Goal: Register for event/course

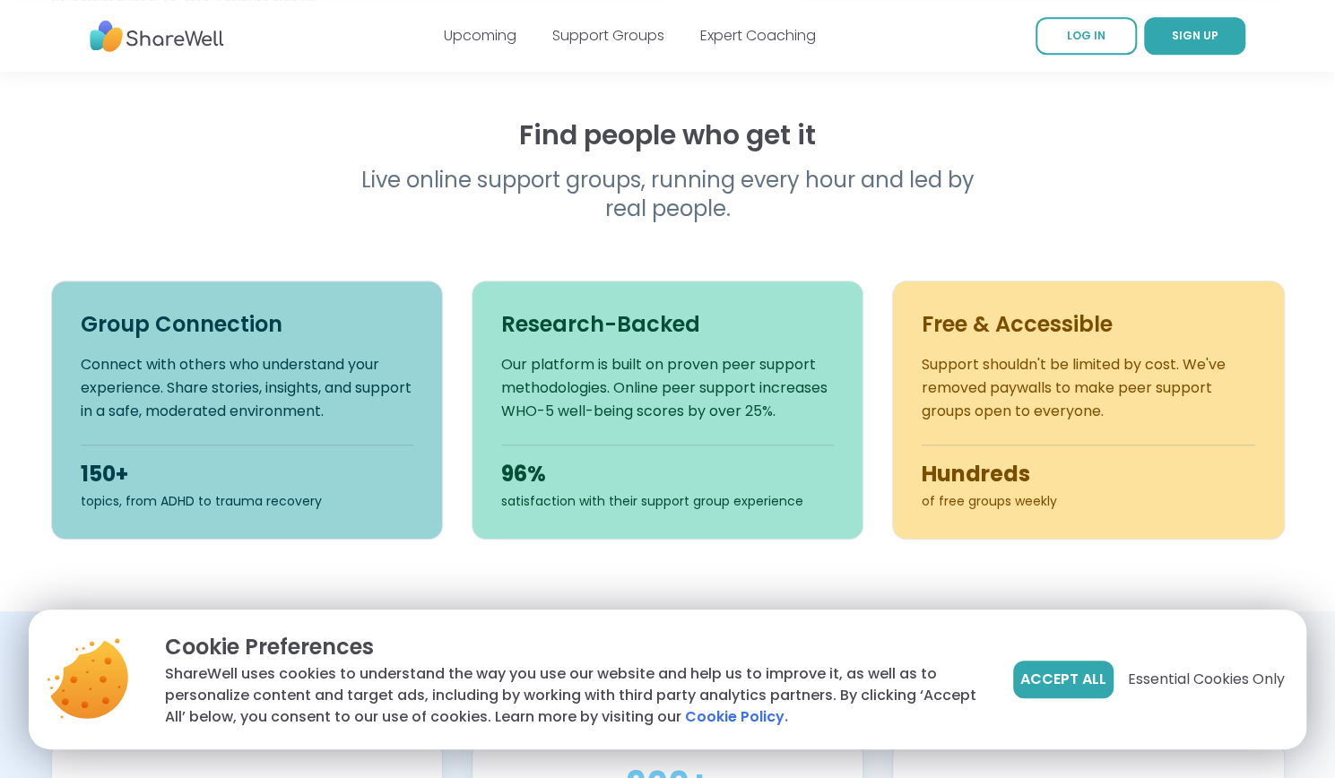
scroll to position [731, 0]
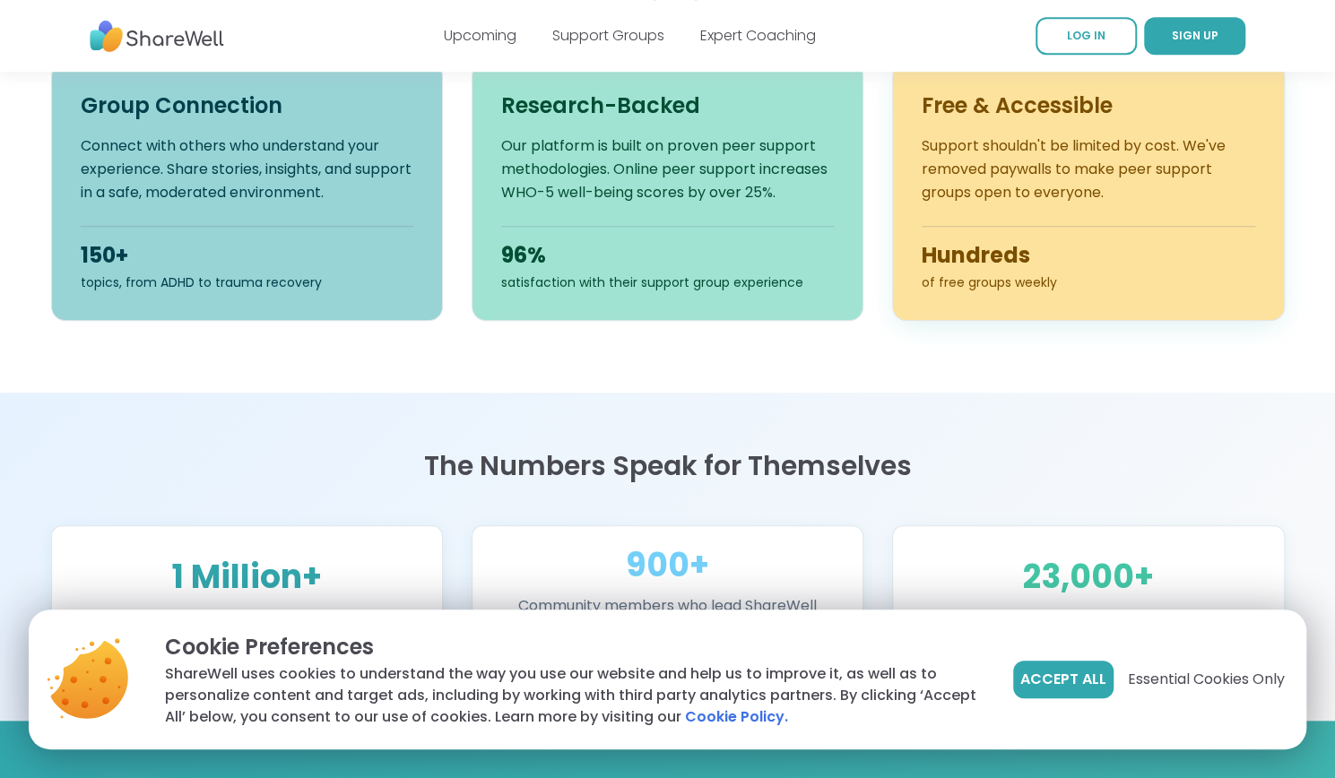
click at [1128, 159] on p "Support shouldn't be limited by cost. We've removed paywalls to make peer suppo…" at bounding box center [1088, 169] width 333 height 70
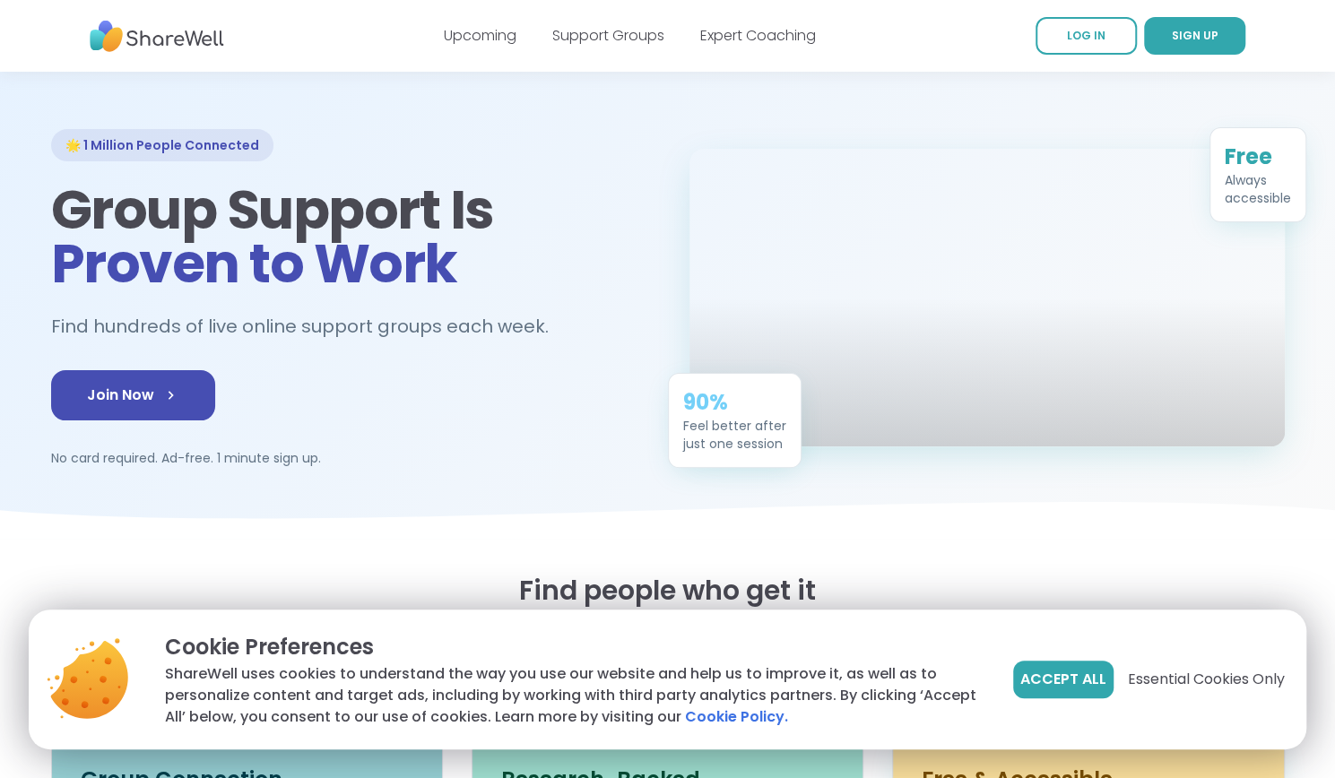
scroll to position [0, 0]
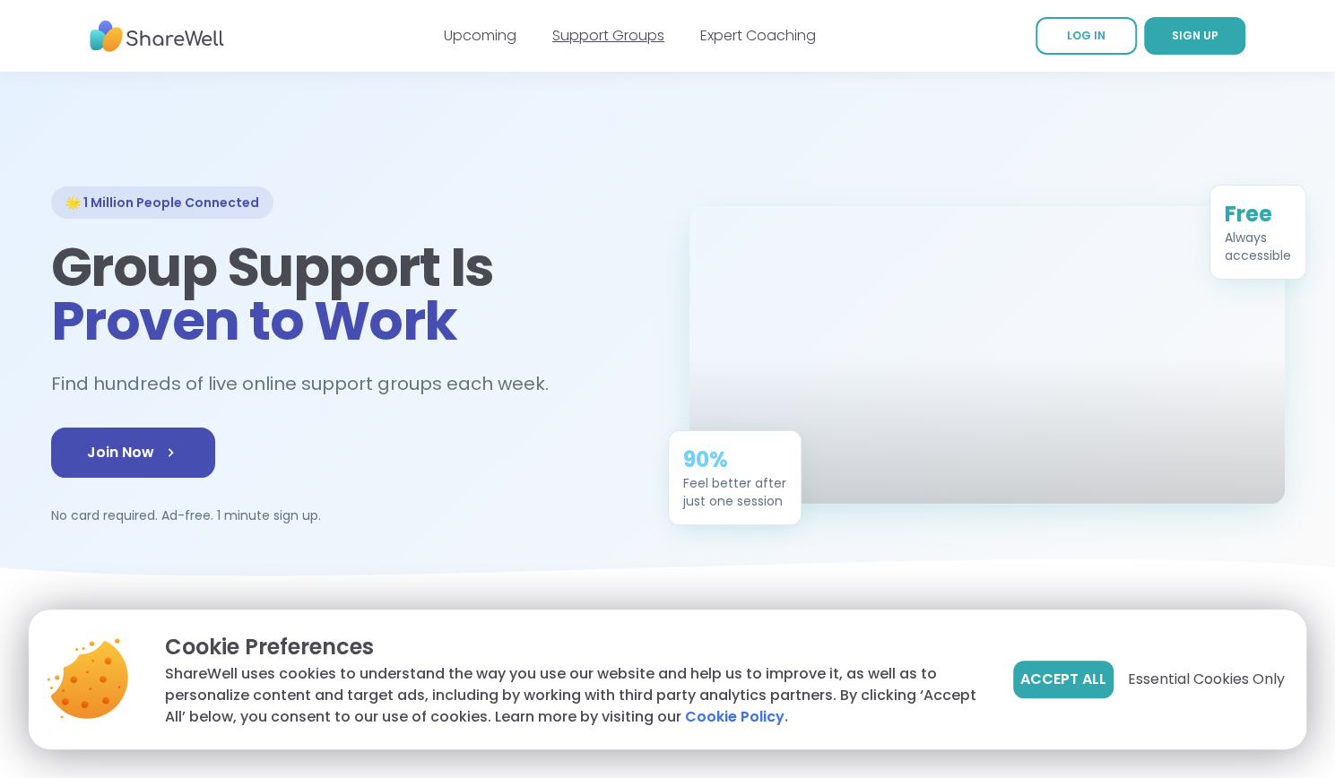
click at [565, 35] on link "Support Groups" at bounding box center [608, 35] width 112 height 21
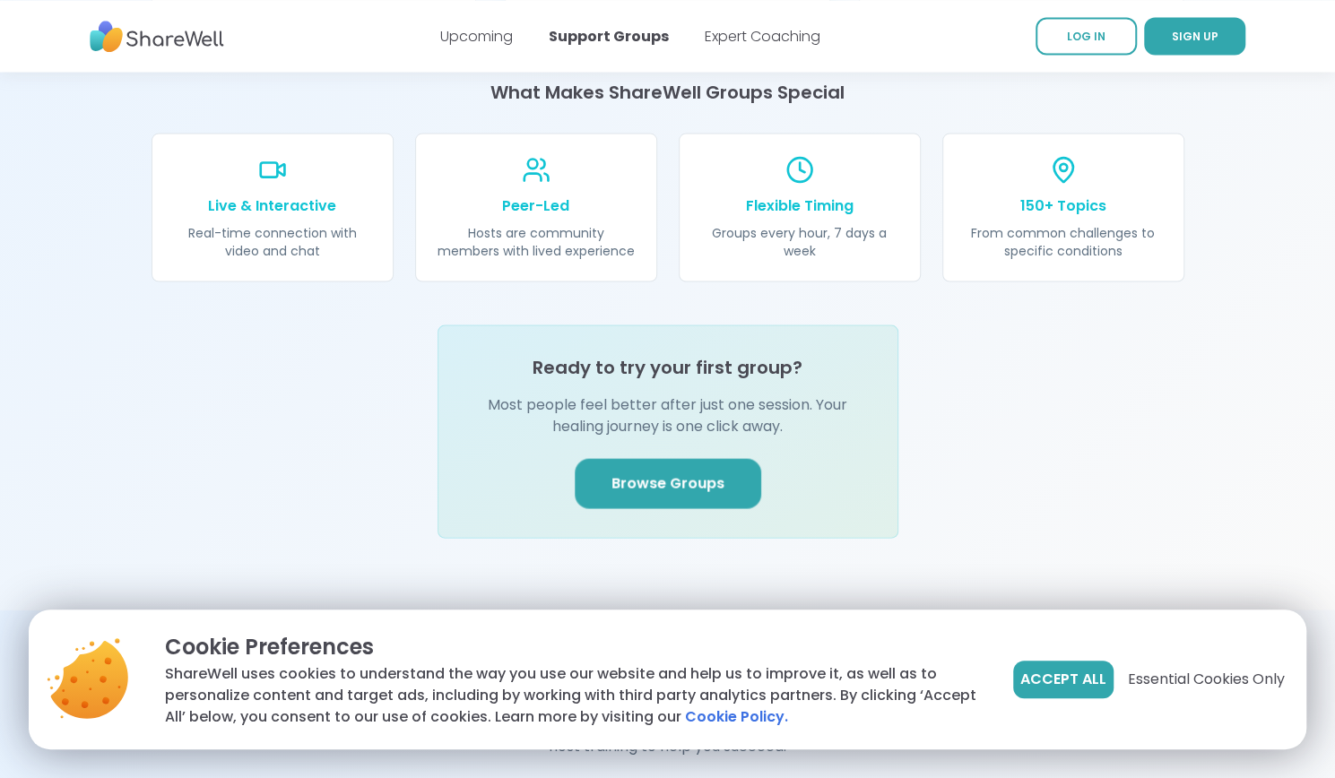
scroll to position [2004, 0]
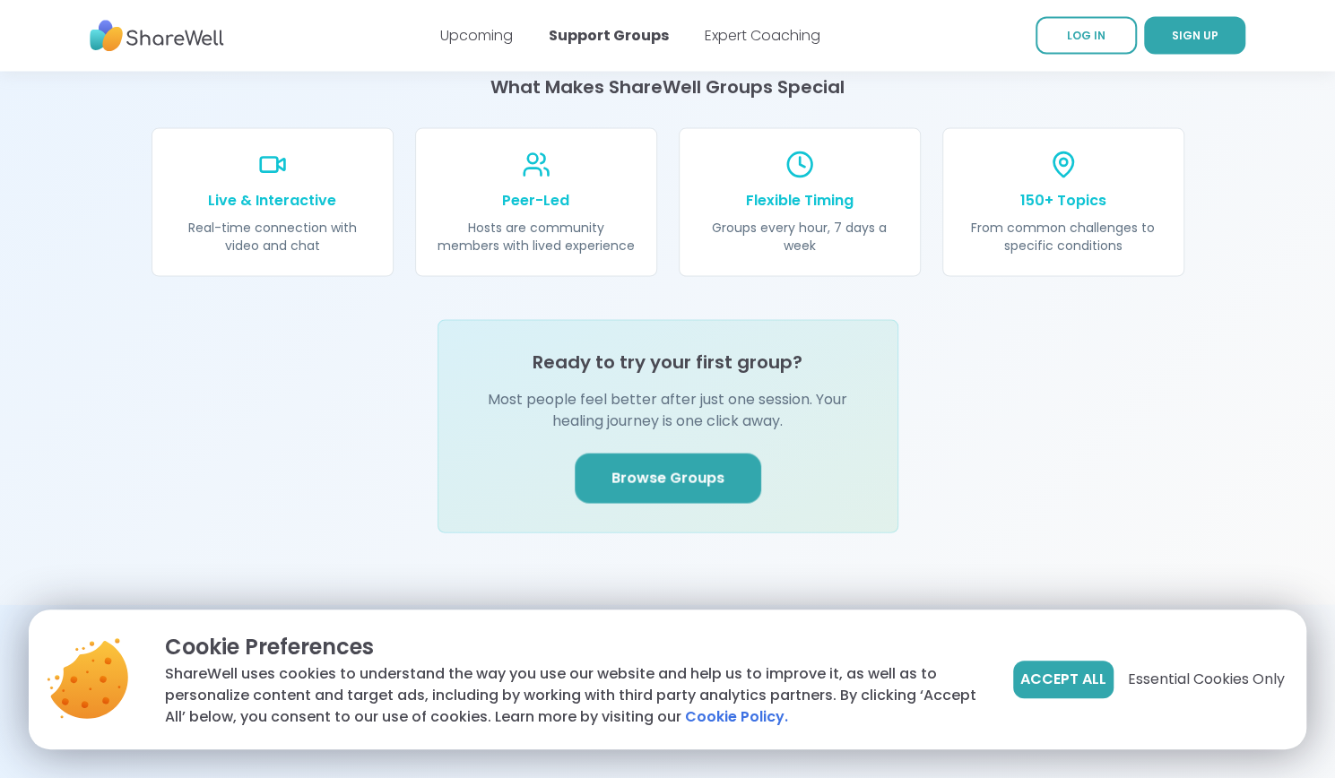
click at [688, 454] on link "Browse Groups" at bounding box center [668, 479] width 186 height 50
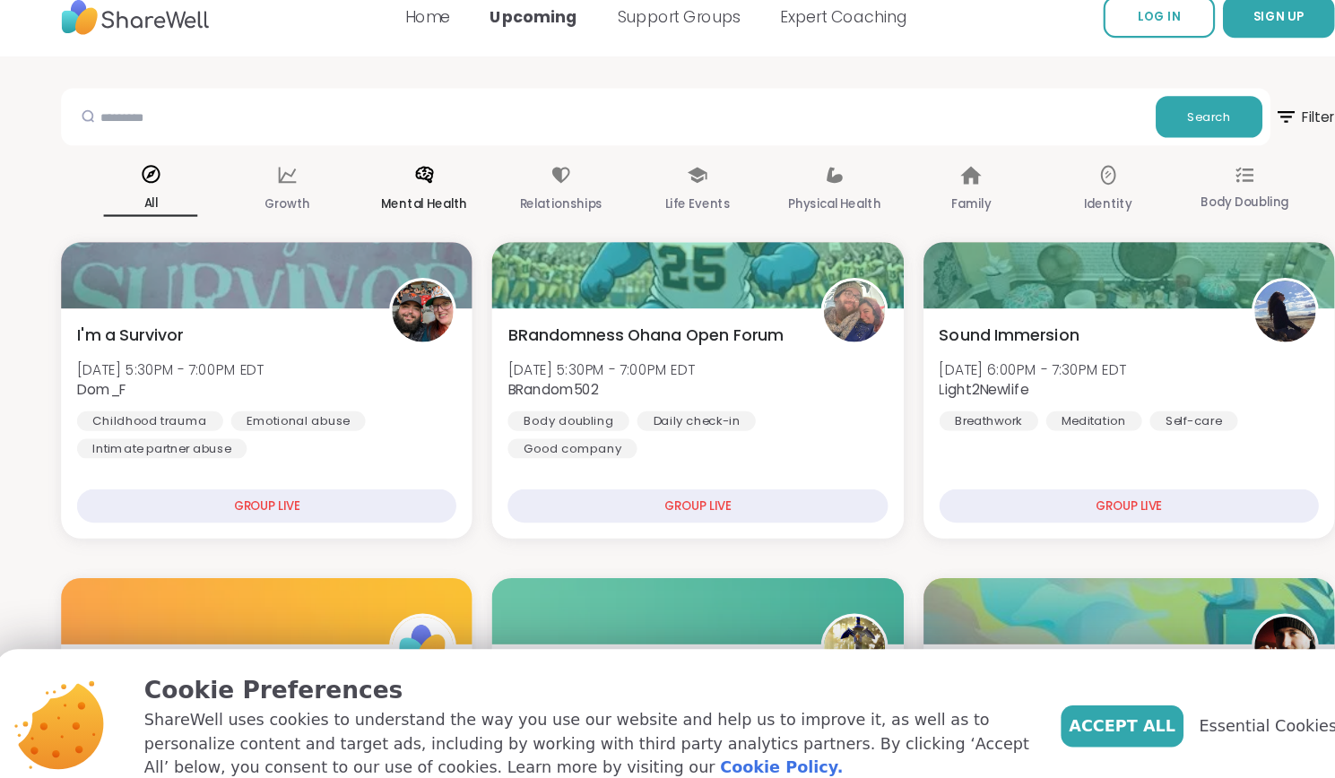
click at [420, 191] on div "Mental Health" at bounding box center [418, 193] width 85 height 66
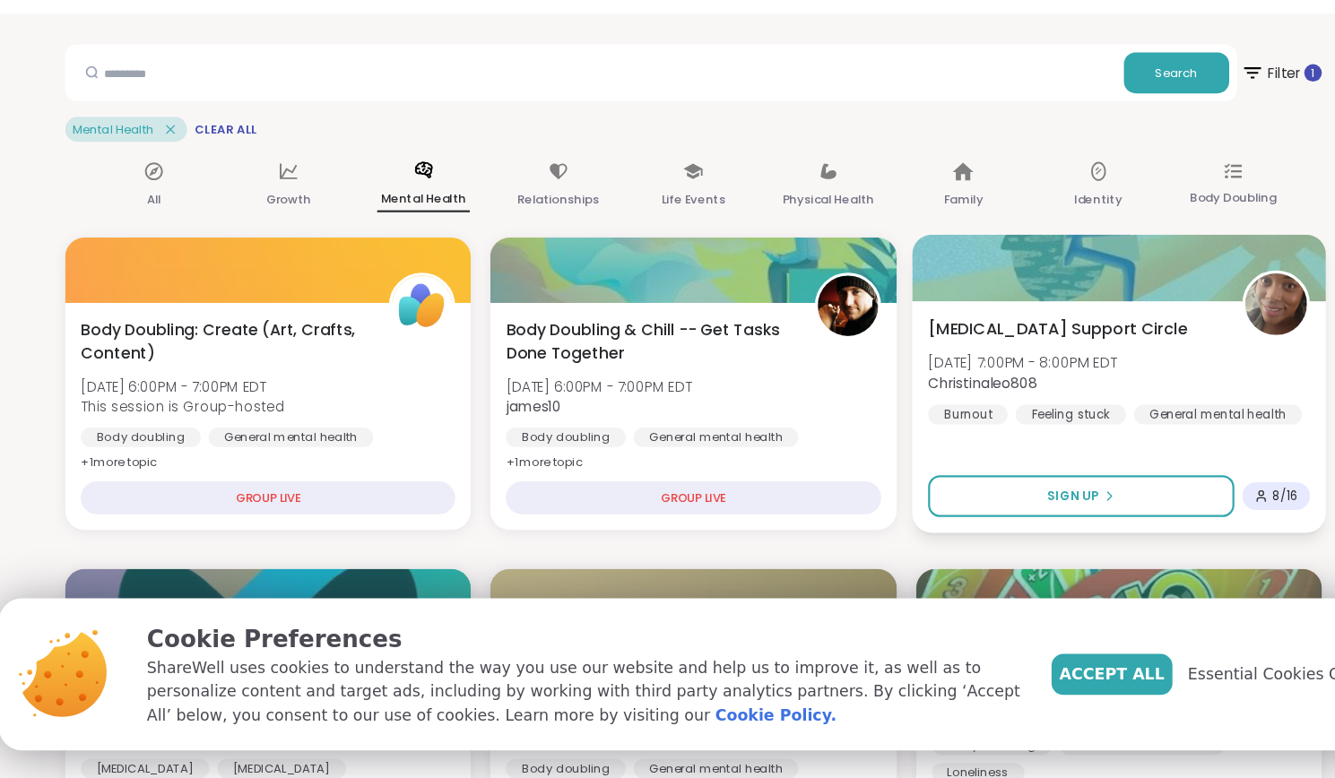
click at [904, 365] on span "[MEDICAL_DATA] Support Circle" at bounding box center [1002, 362] width 238 height 22
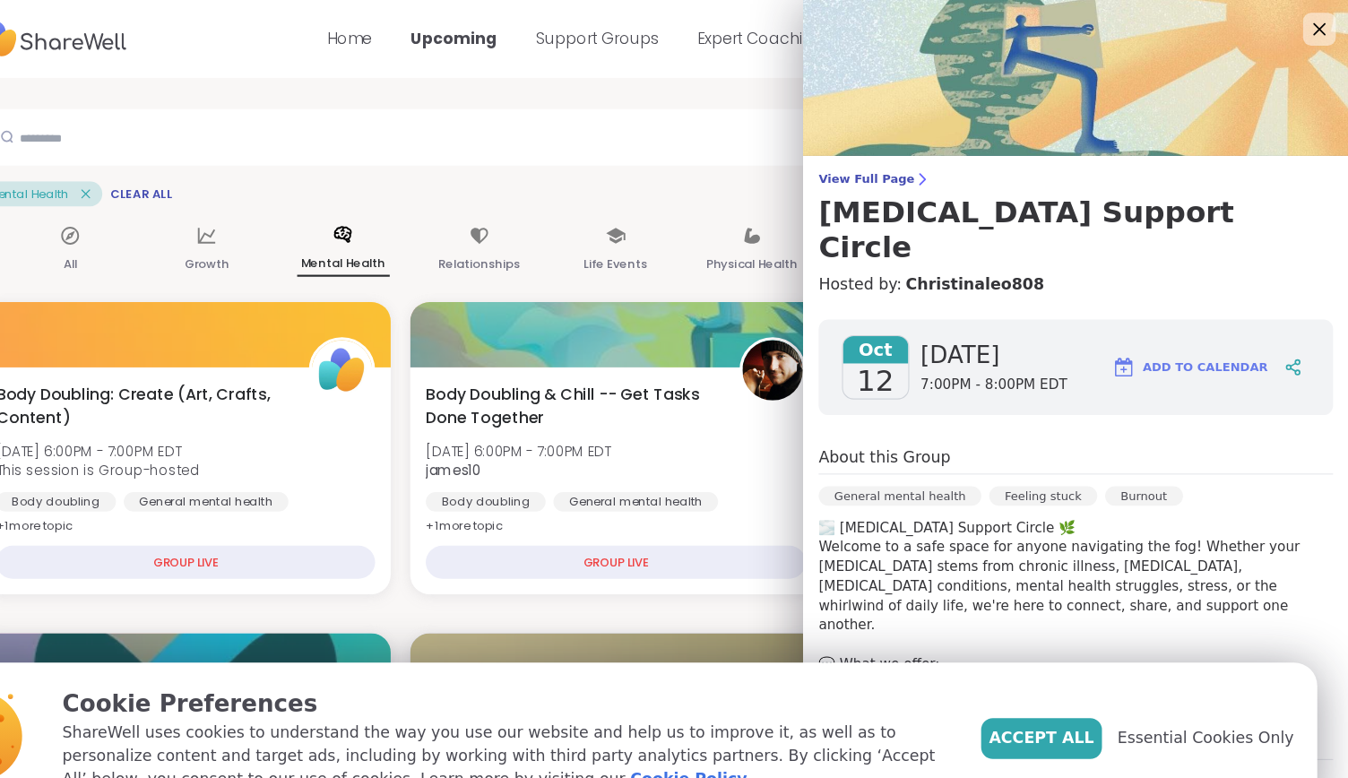
click at [1310, 31] on icon at bounding box center [1321, 26] width 22 height 22
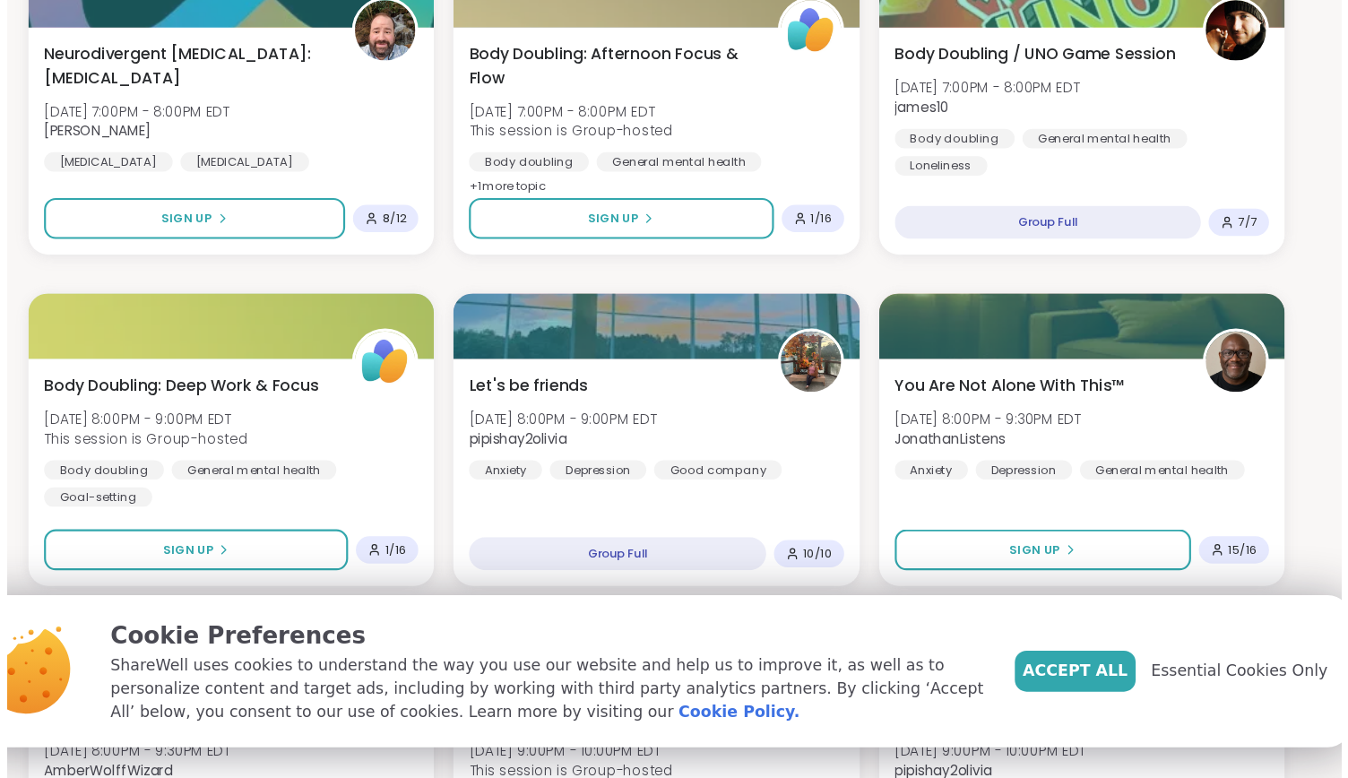
scroll to position [557, 0]
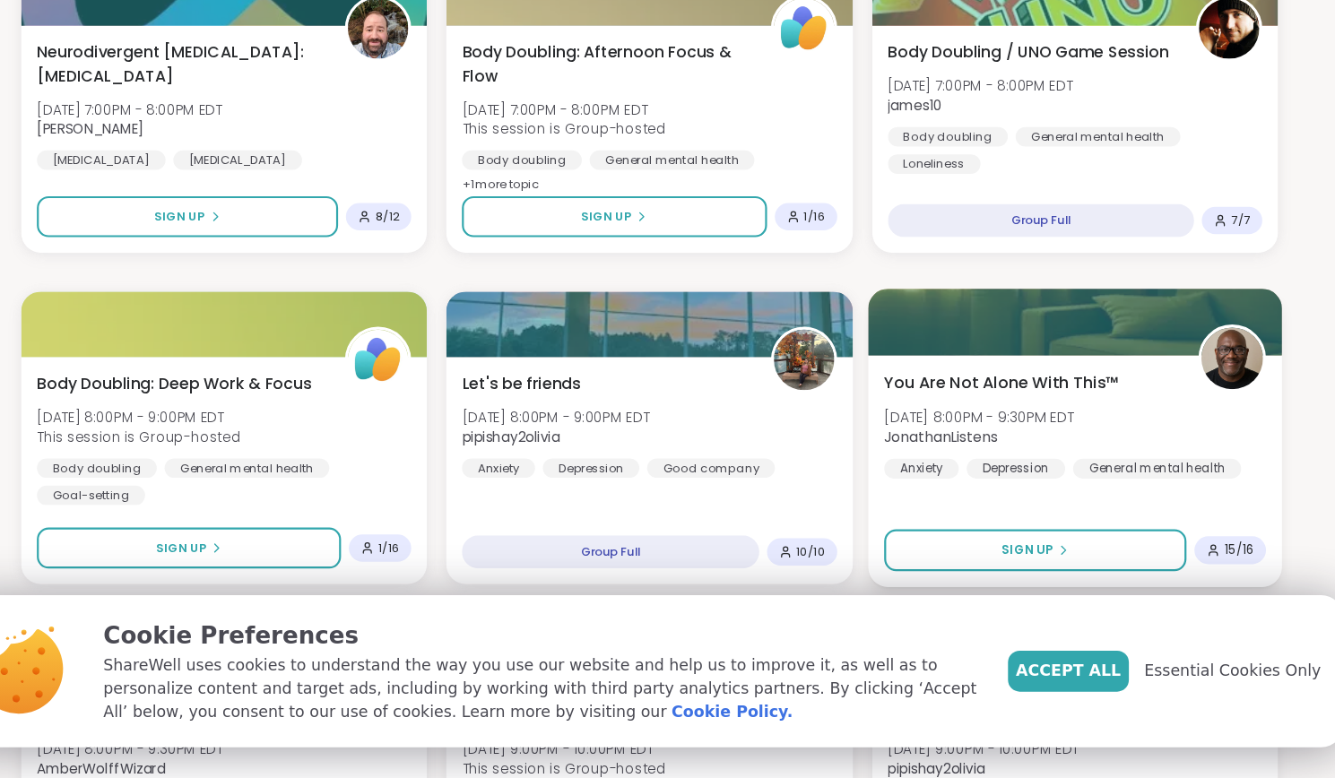
click at [1010, 418] on span "You Are Not Alone With This™" at bounding box center [991, 415] width 216 height 22
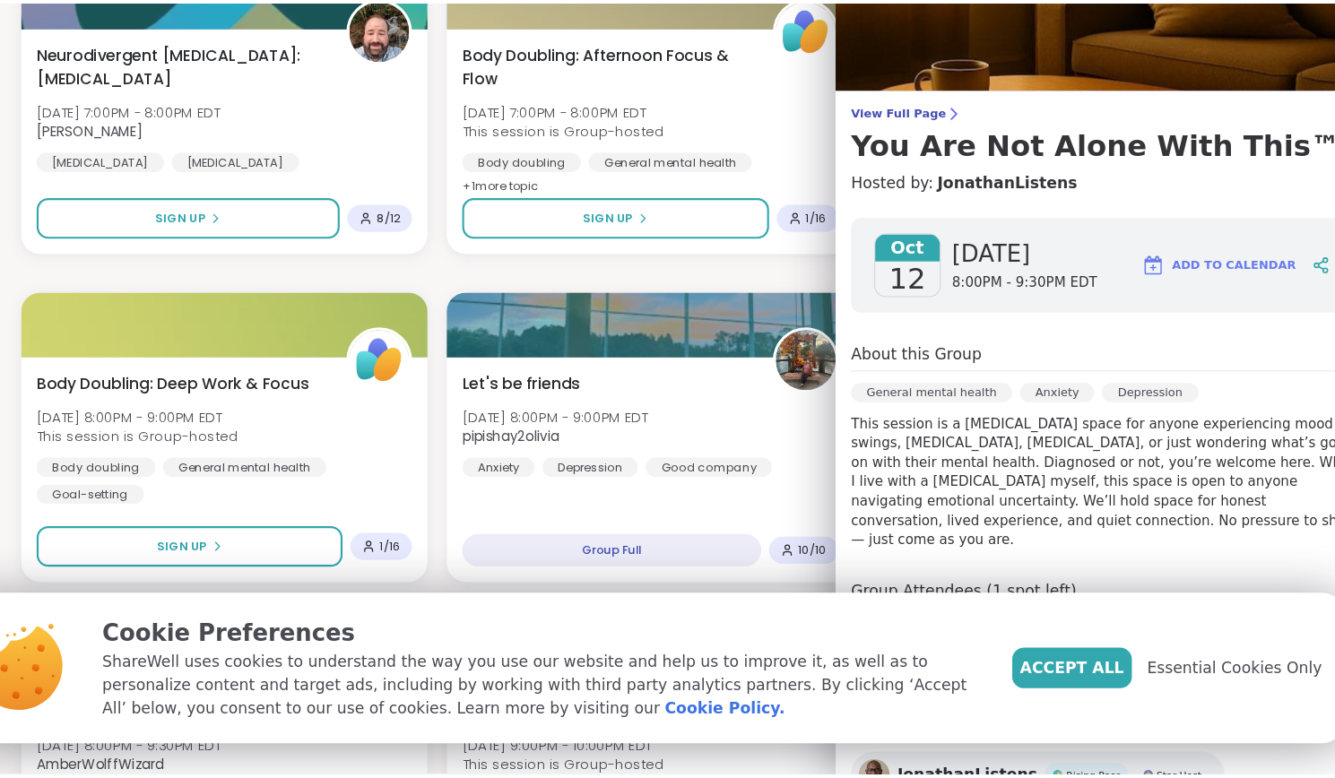
scroll to position [0, 0]
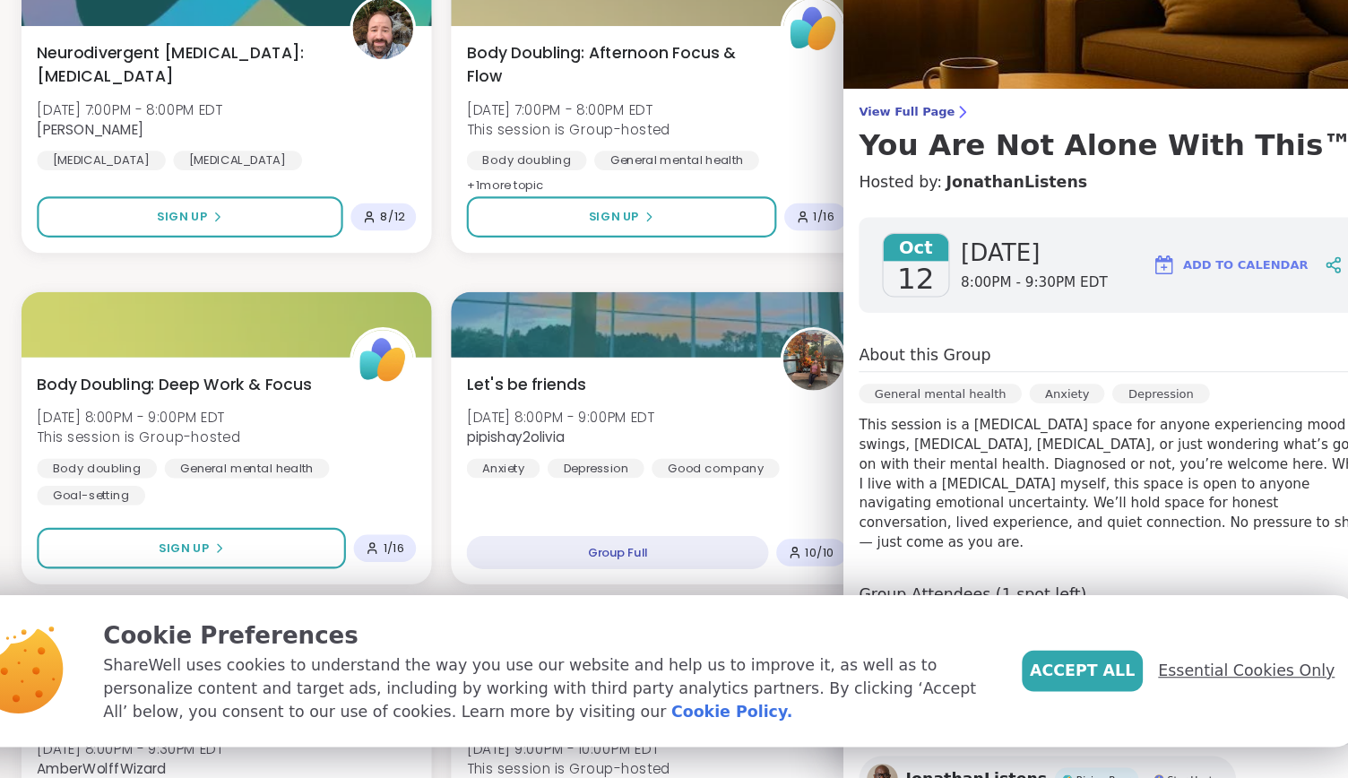
click at [1216, 679] on span "Essential Cookies Only" at bounding box center [1217, 680] width 162 height 22
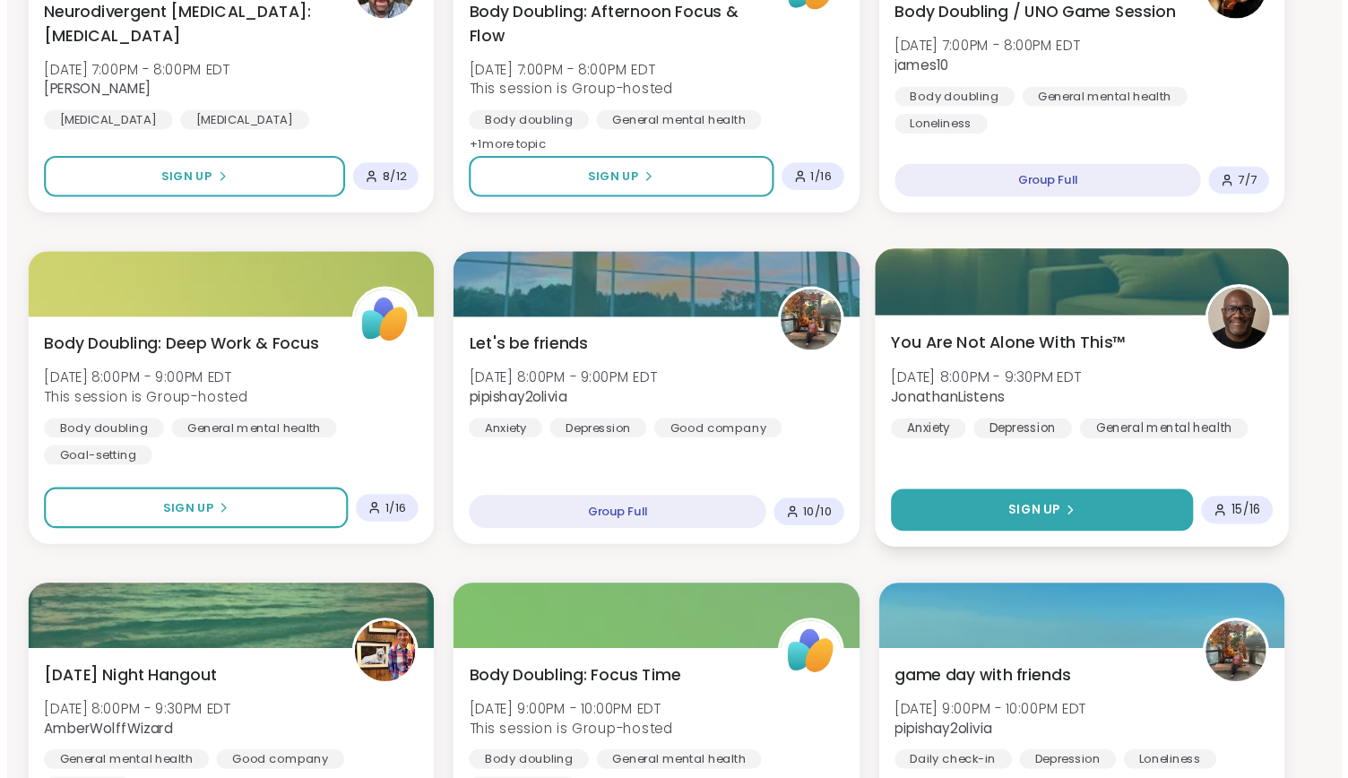
scroll to position [655, 0]
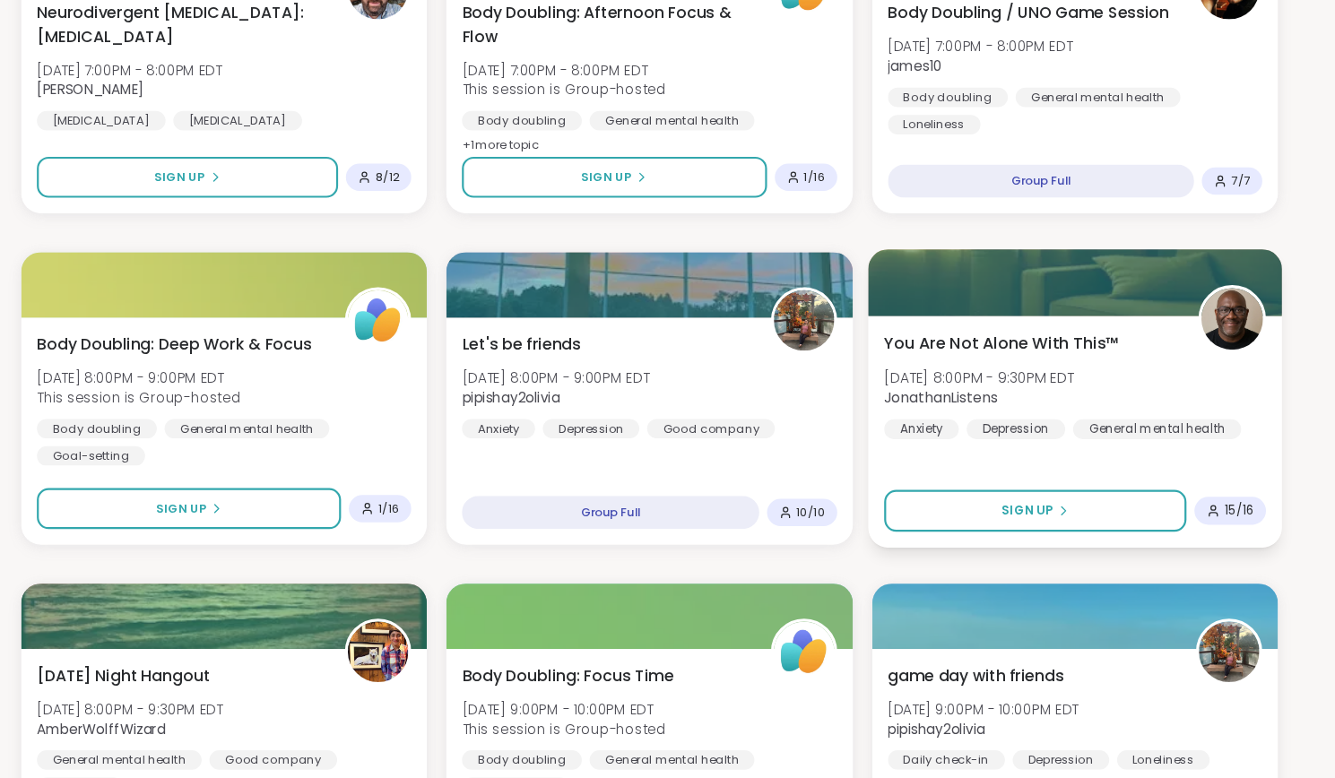
click at [1006, 321] on span "You Are Not Alone With This™" at bounding box center [991, 317] width 216 height 22
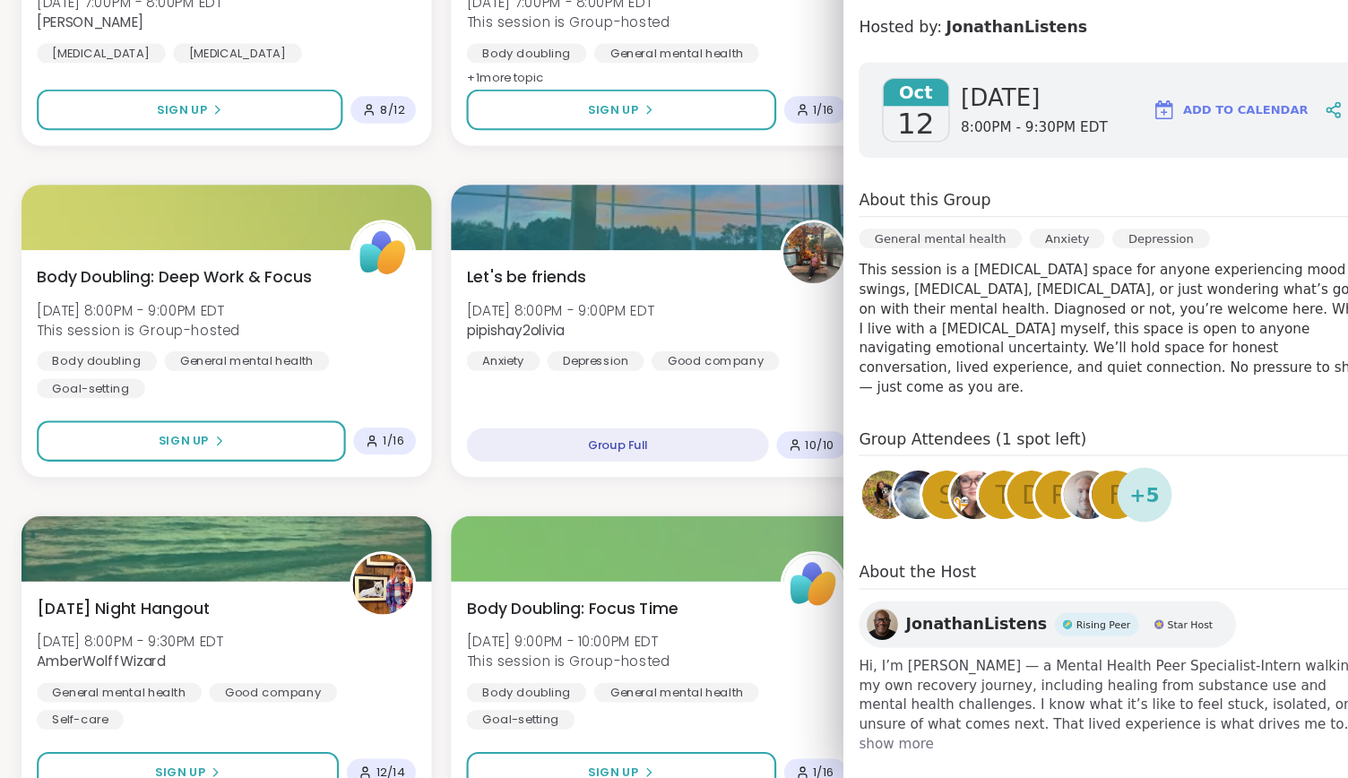
click at [1112, 509] on span "+ 5" at bounding box center [1124, 517] width 28 height 27
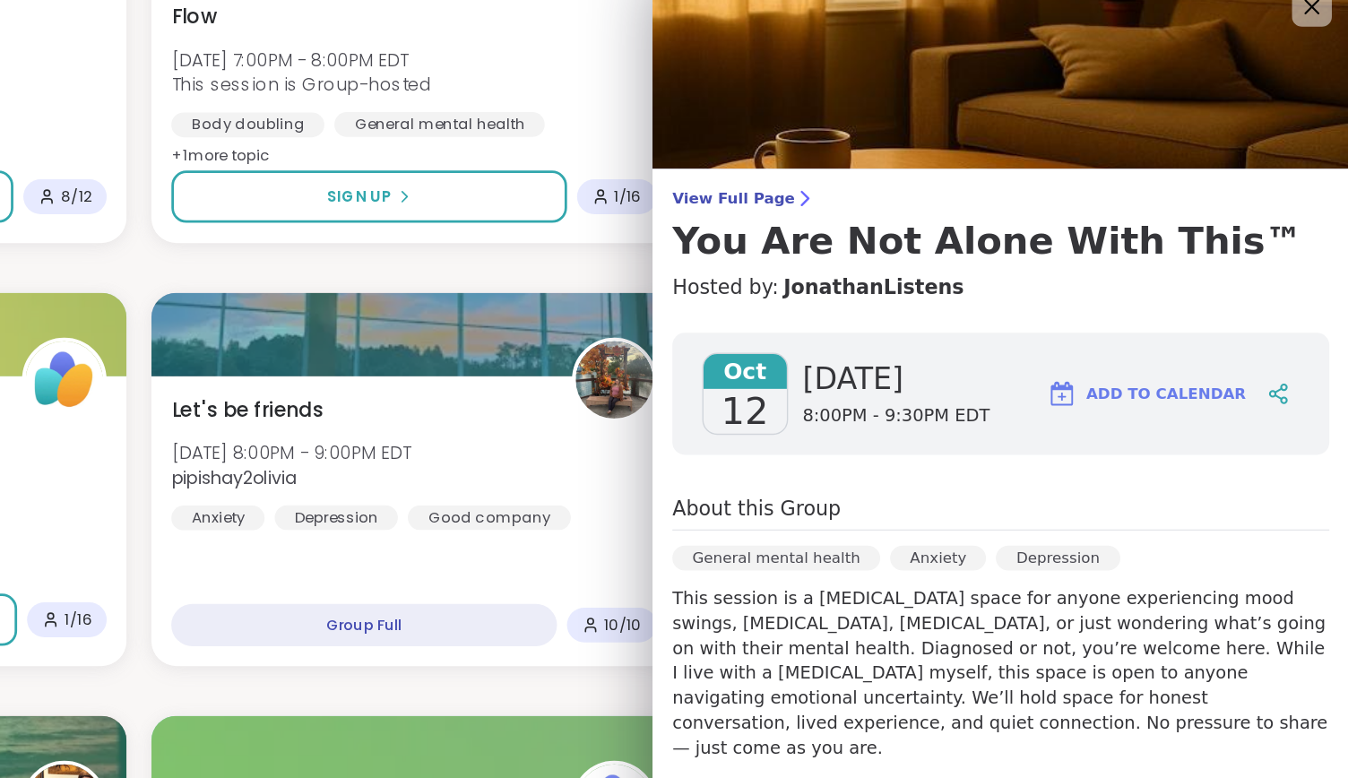
scroll to position [654, 0]
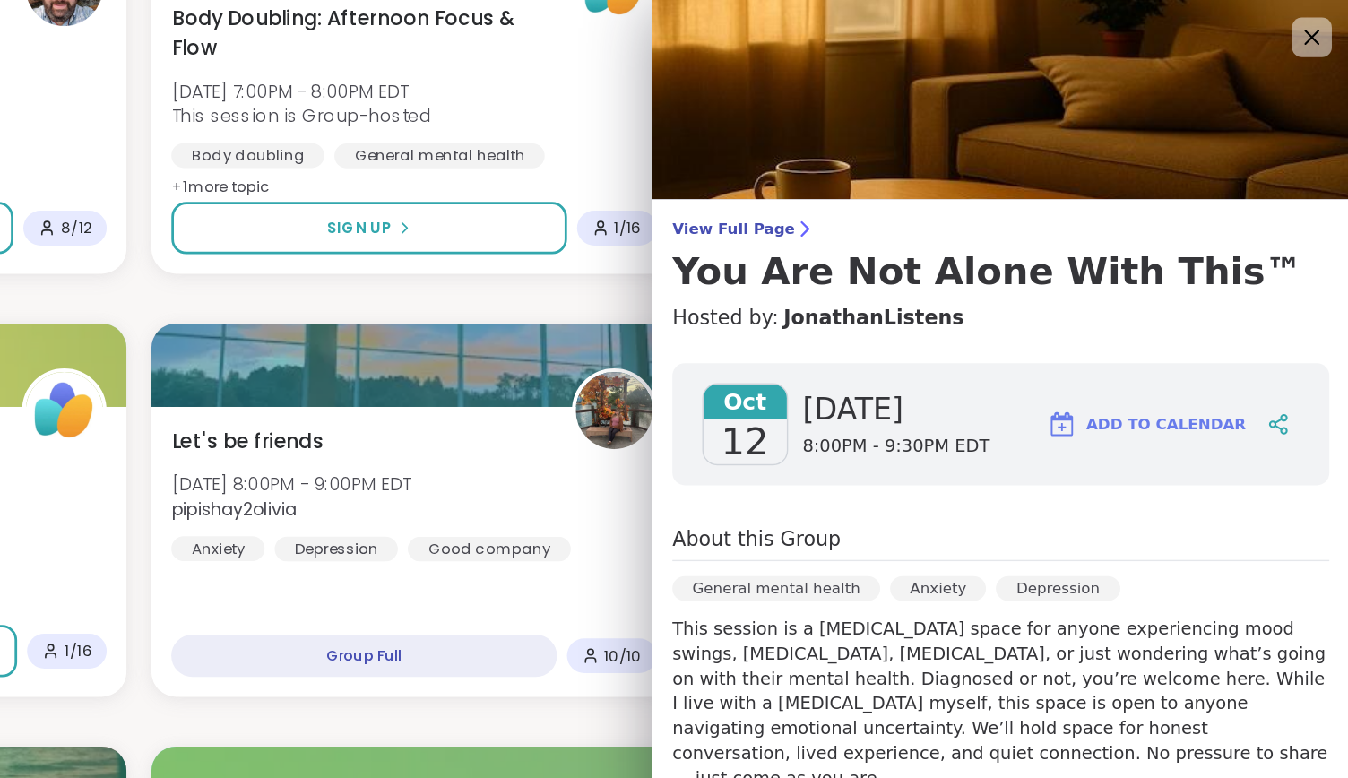
click at [914, 300] on span "Oct" at bounding box center [913, 289] width 60 height 25
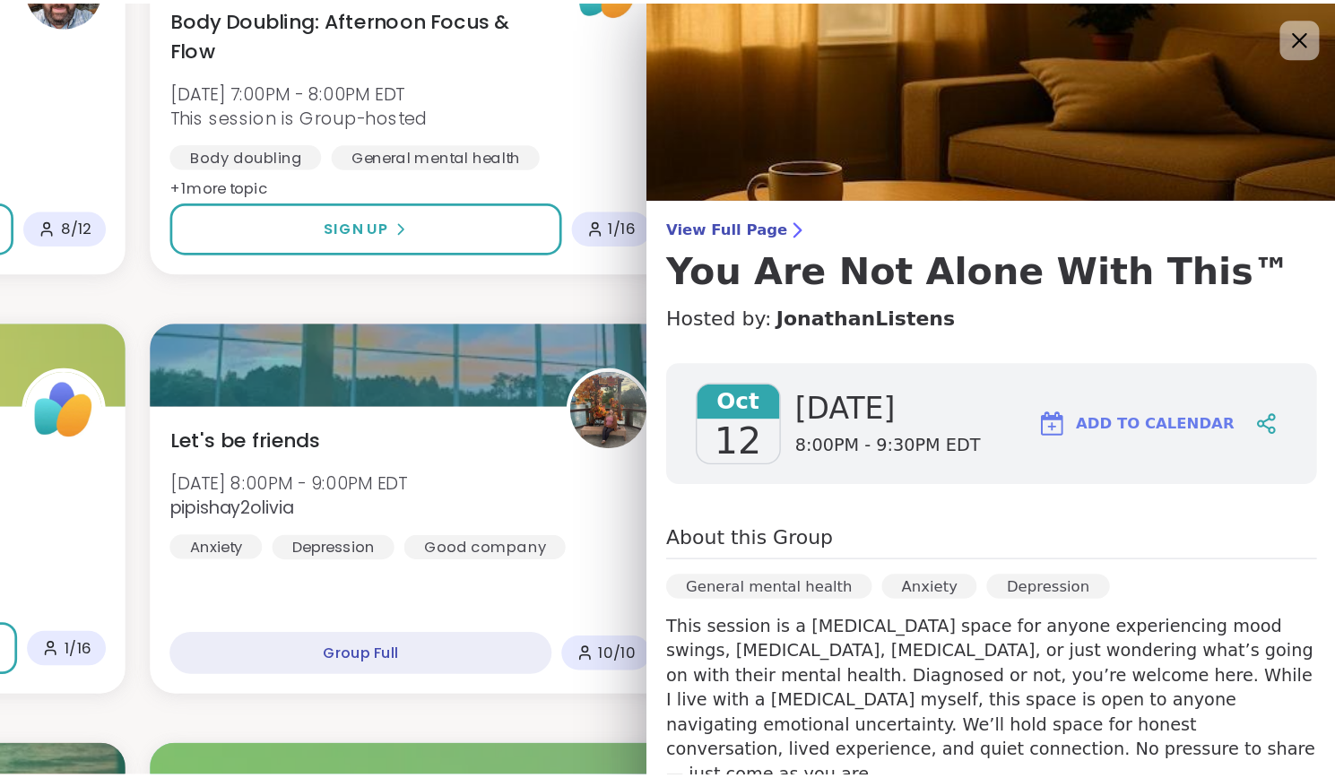
scroll to position [13, 0]
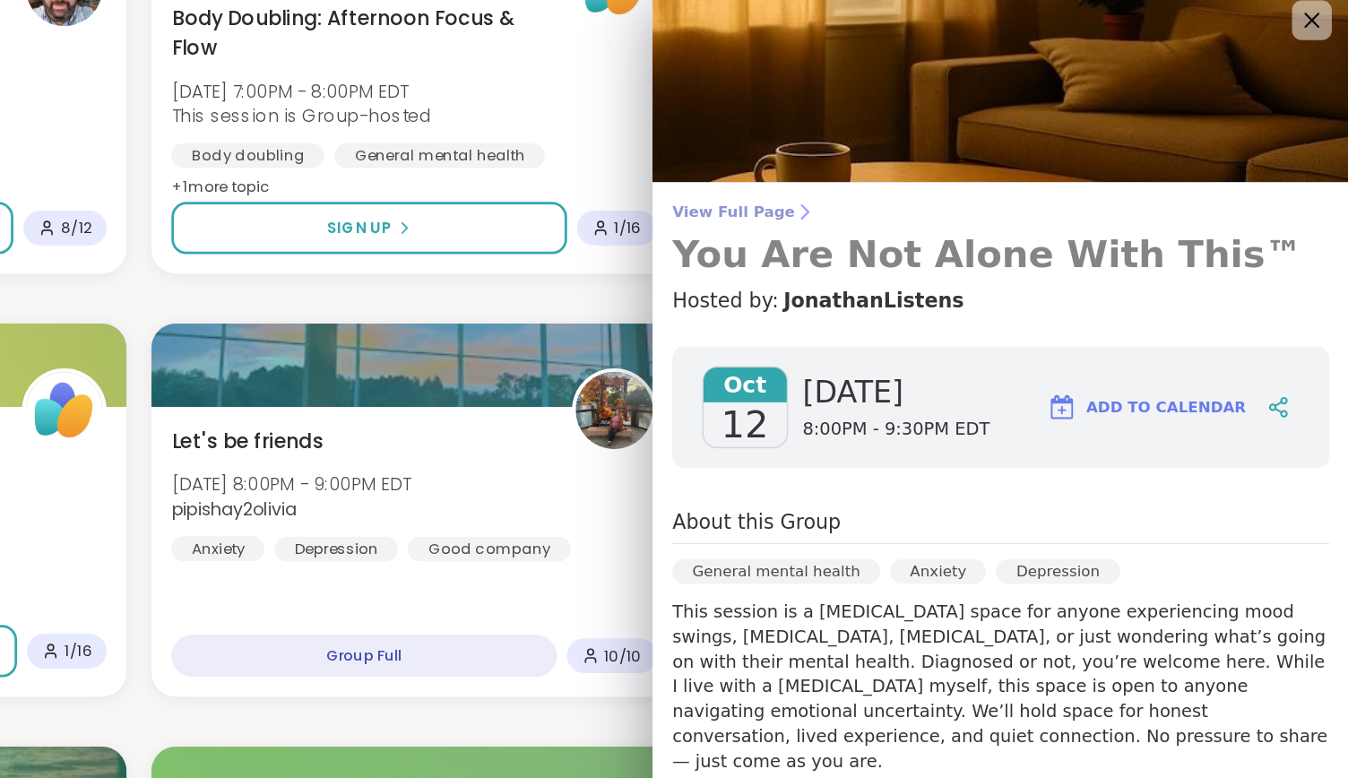
click at [905, 161] on link "View Full Page You Are Not Alone With This™" at bounding box center [1097, 172] width 473 height 54
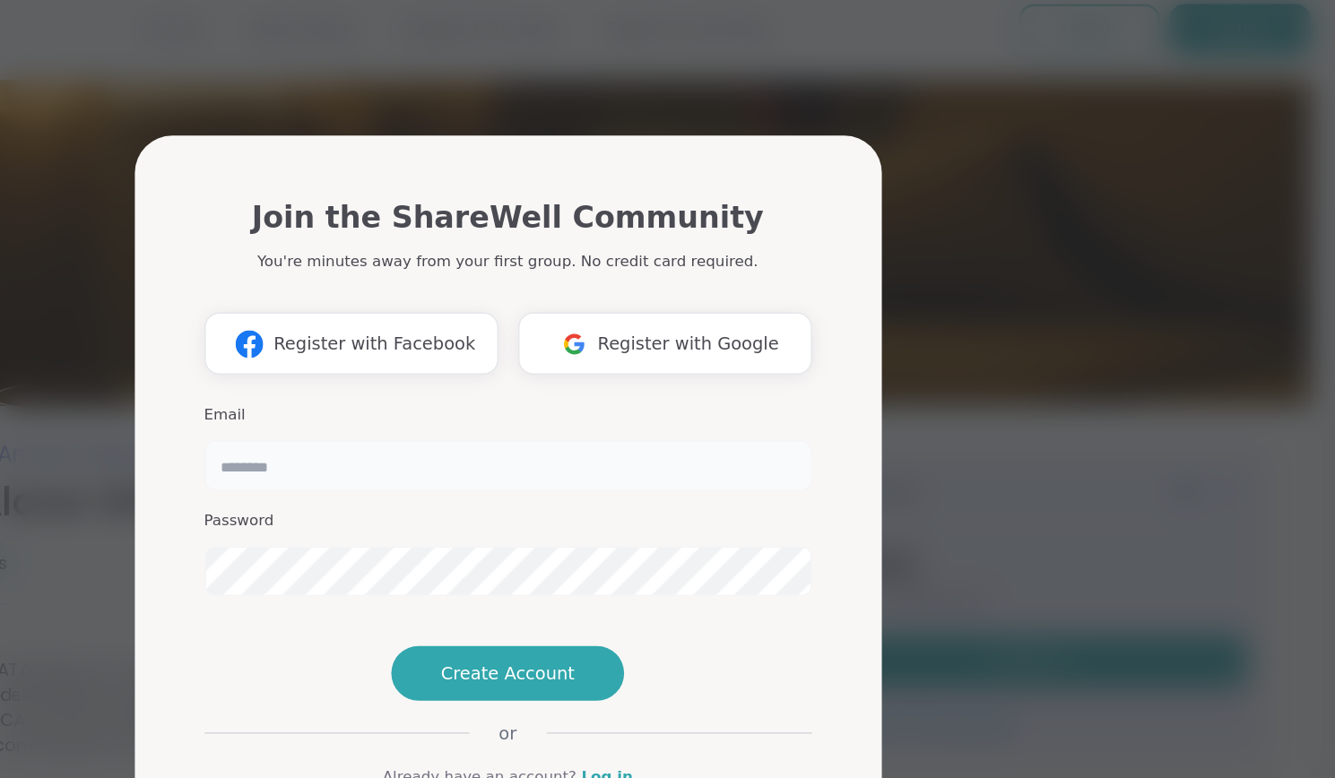
click at [691, 332] on input "email" at bounding box center [667, 350] width 437 height 36
type input "**********"
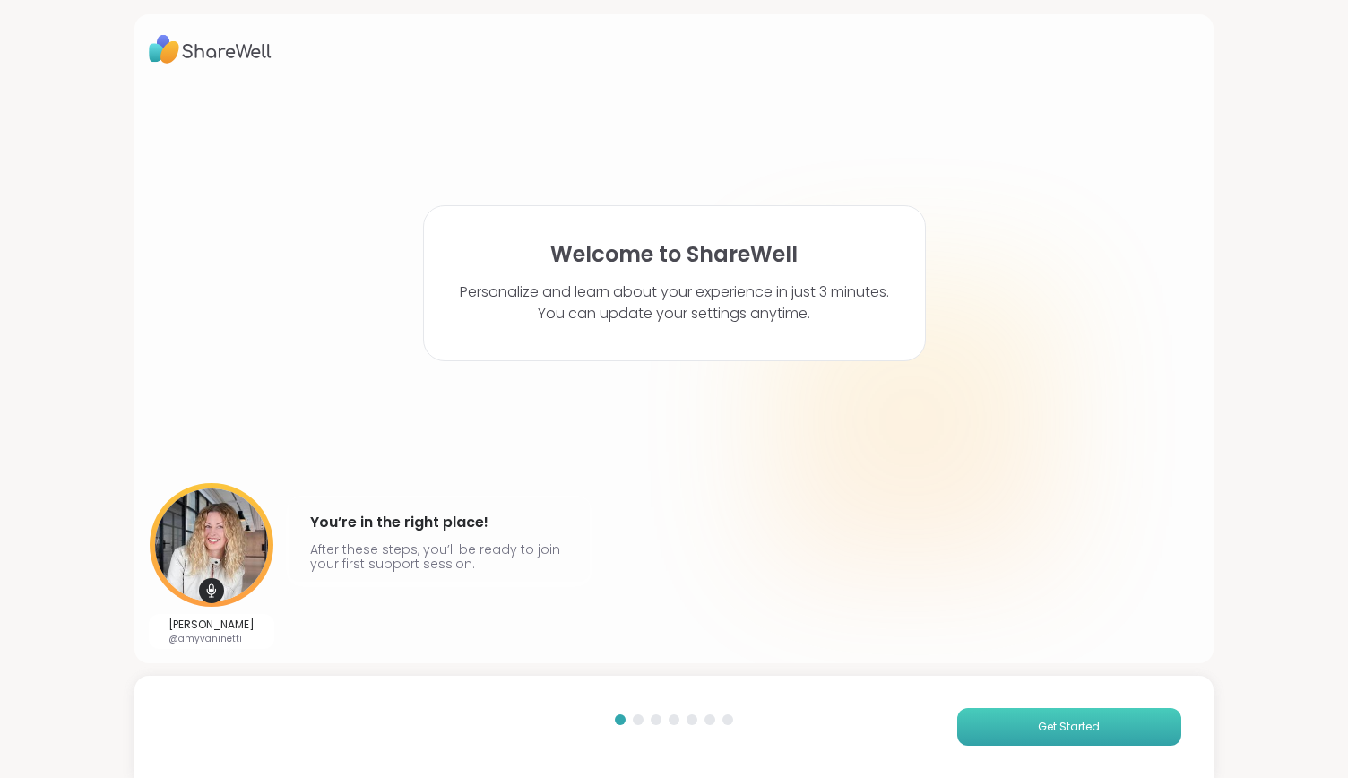
click at [984, 734] on button "Get Started" at bounding box center [1069, 727] width 224 height 38
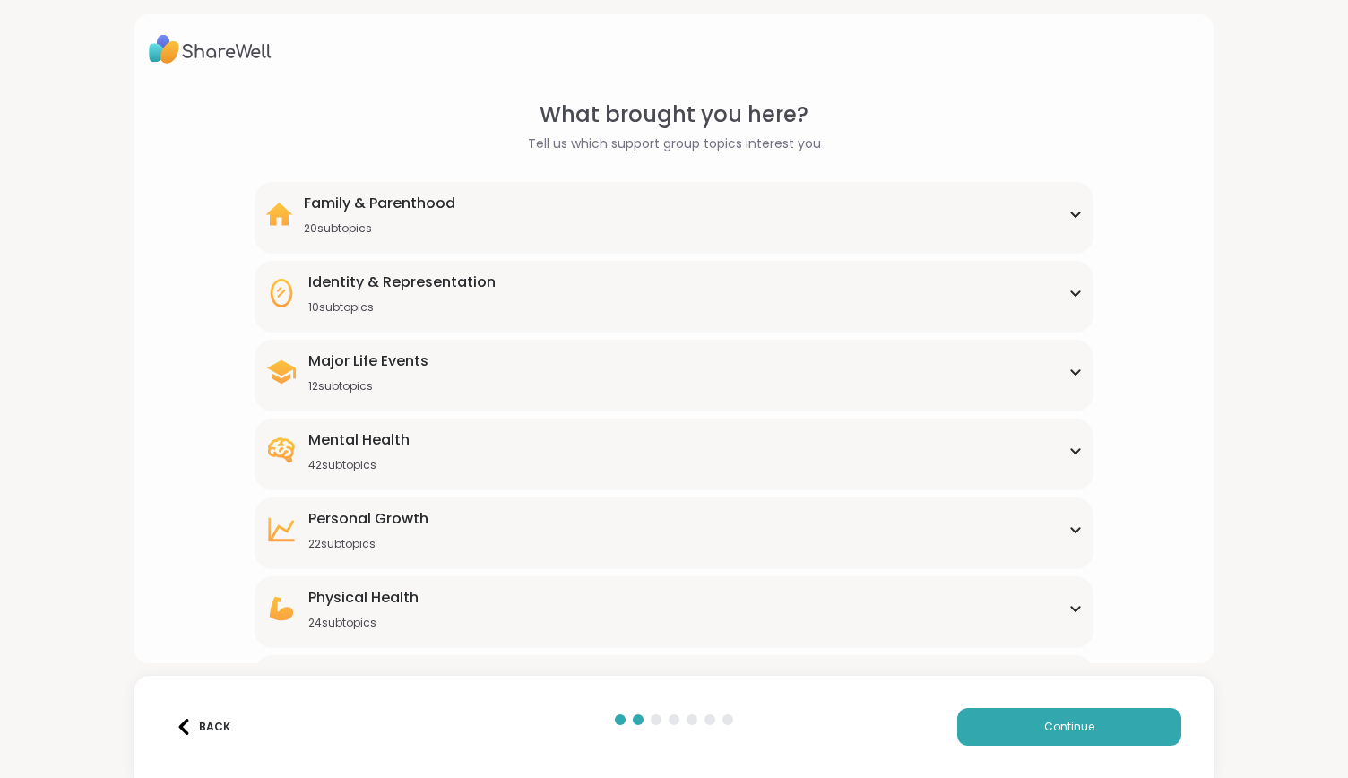
click at [402, 446] on div "Mental Health" at bounding box center [358, 440] width 101 height 22
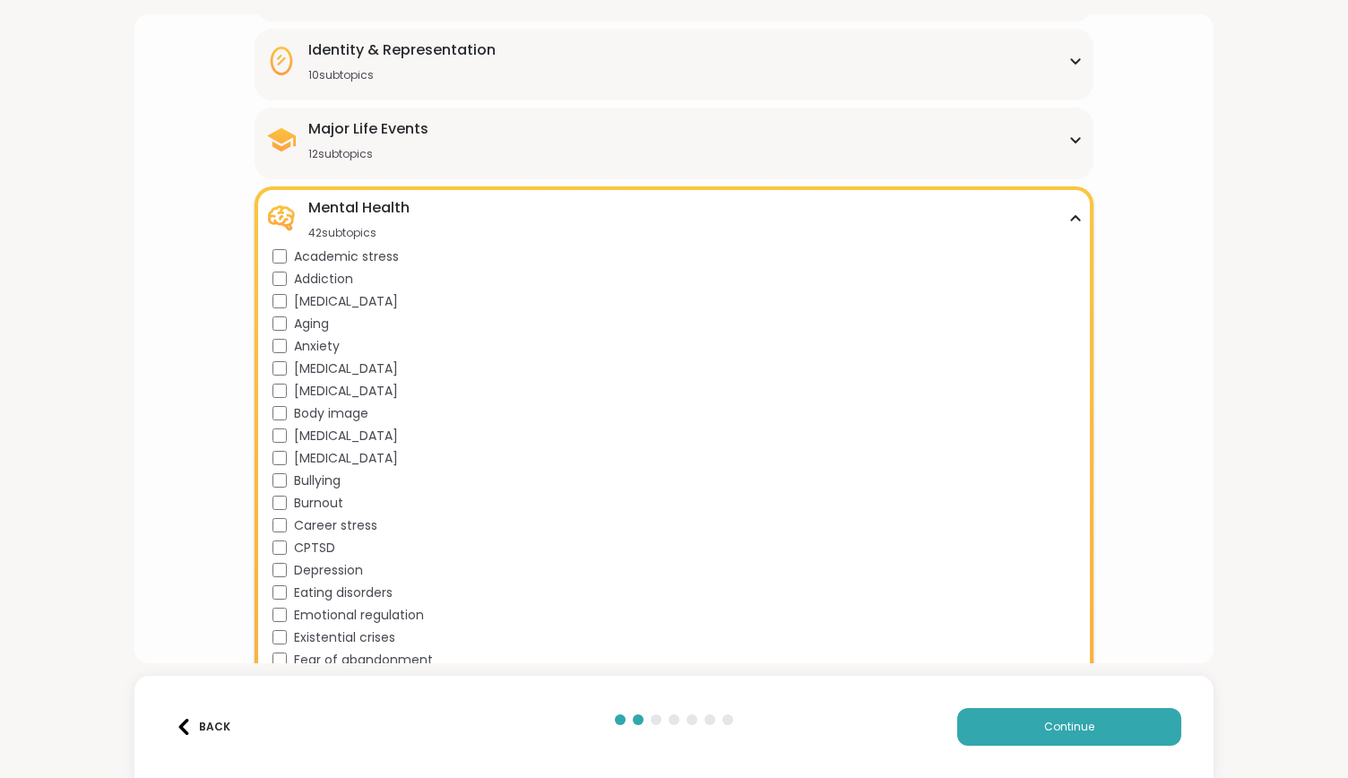
scroll to position [233, 0]
click at [285, 347] on div "Anxiety" at bounding box center [678, 345] width 811 height 19
click at [997, 743] on button "Continue" at bounding box center [1069, 727] width 224 height 38
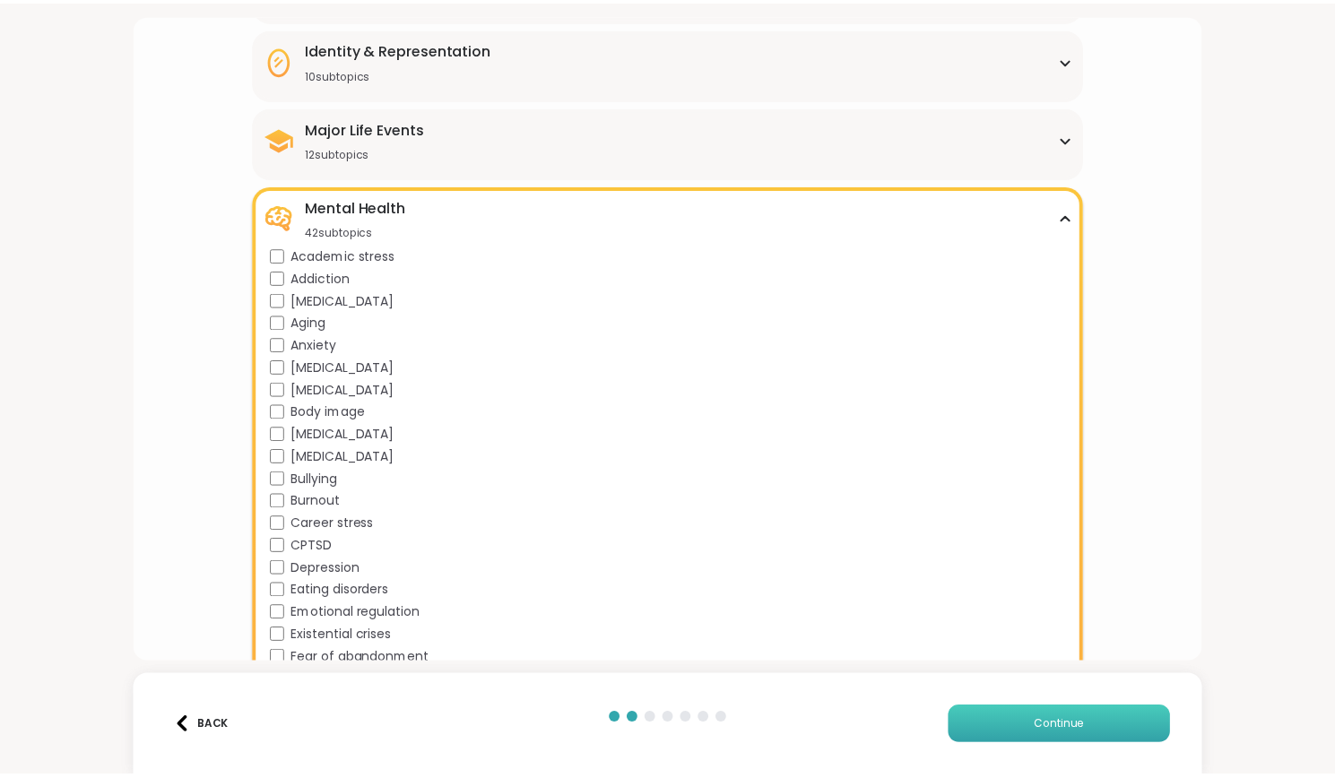
scroll to position [0, 0]
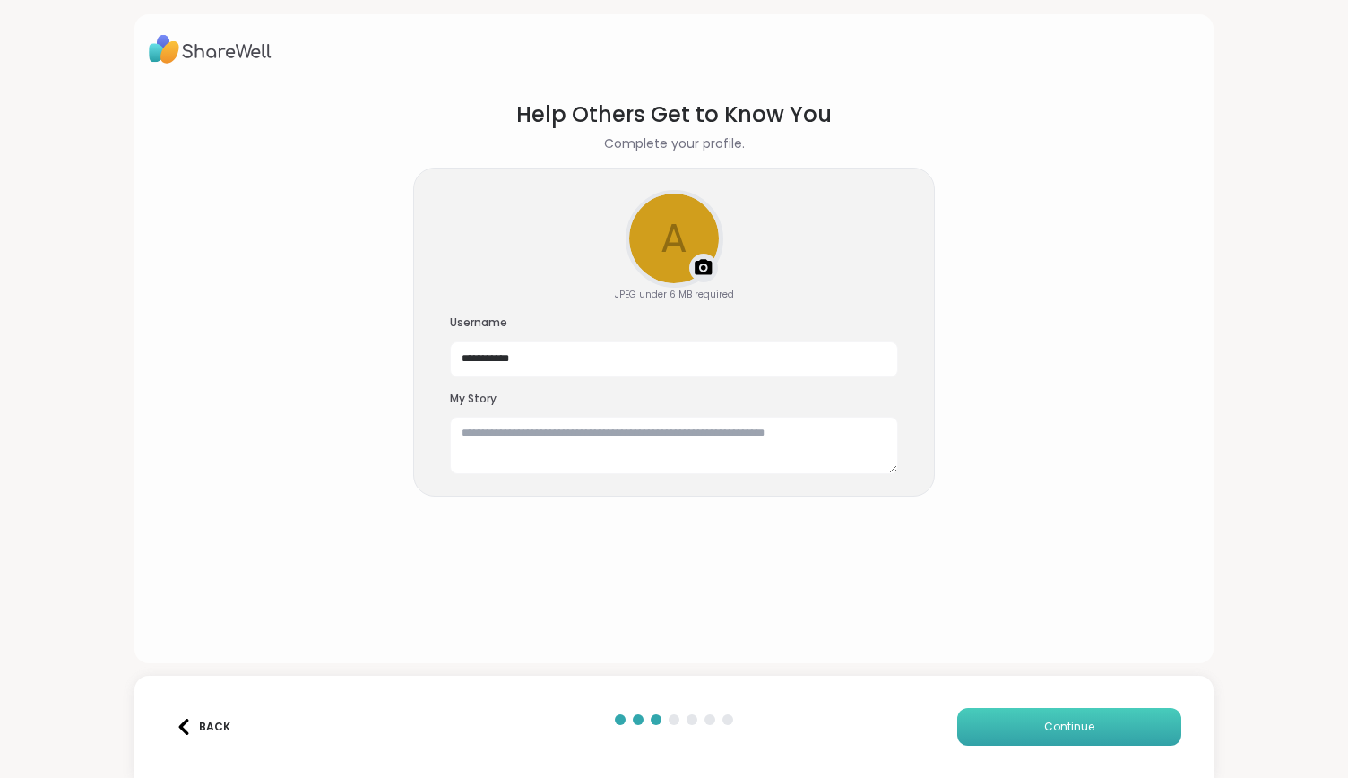
click at [967, 719] on button "Continue" at bounding box center [1069, 727] width 224 height 38
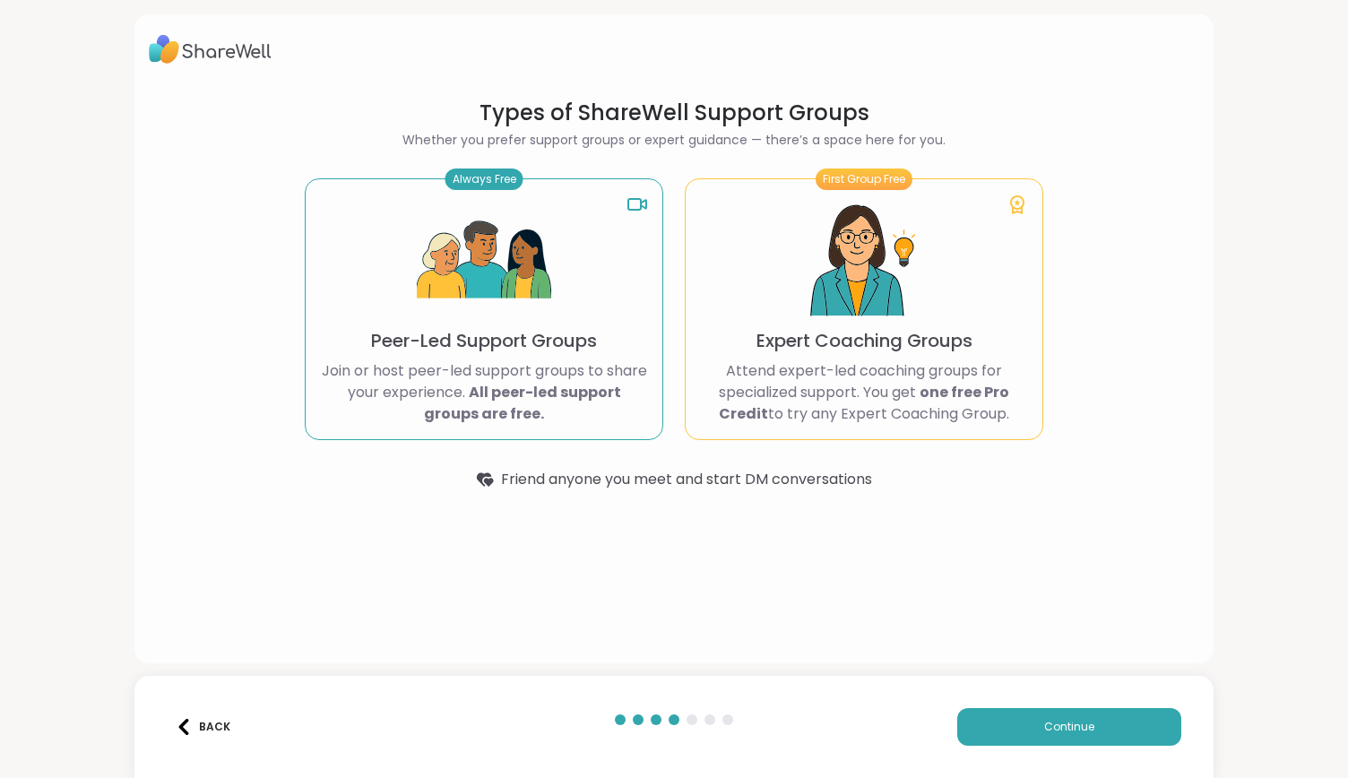
click at [491, 263] on img at bounding box center [484, 261] width 134 height 134
click at [1076, 723] on span "Continue" at bounding box center [1069, 727] width 50 height 16
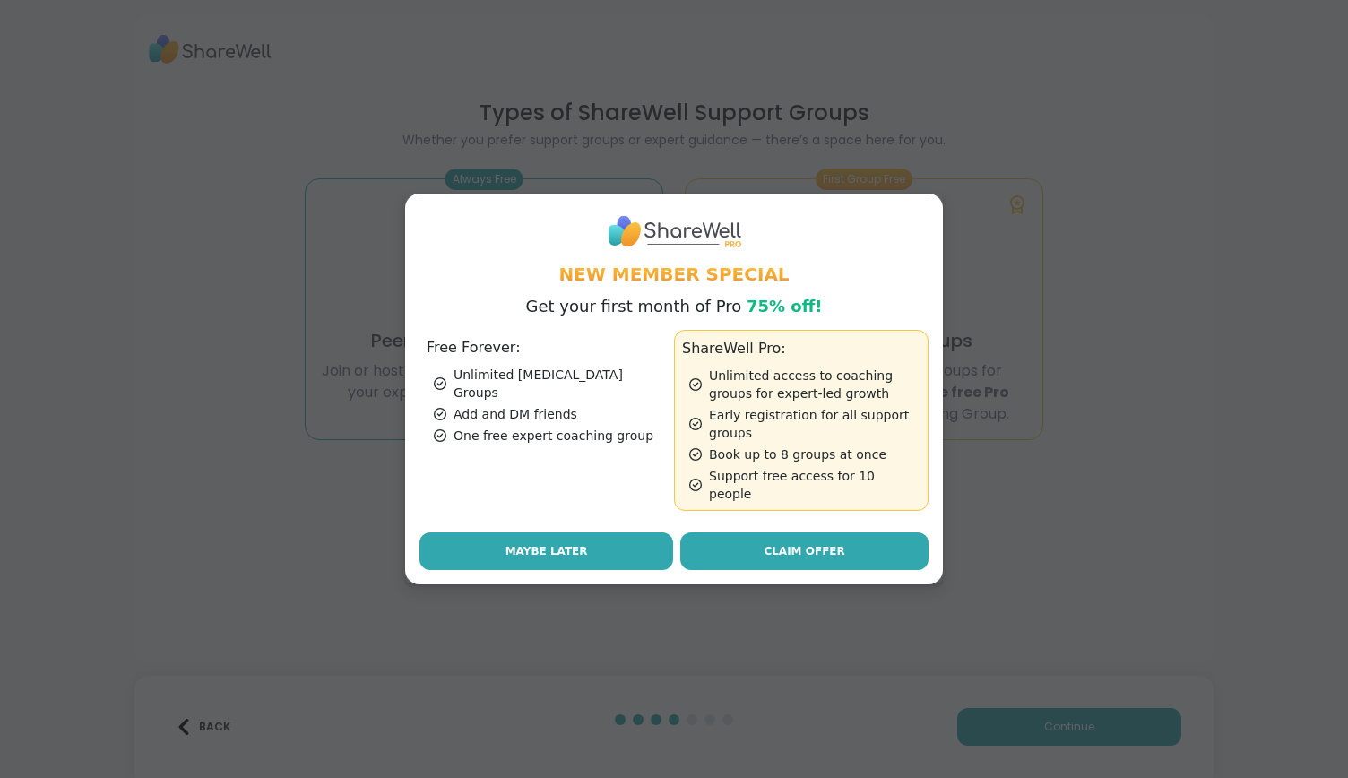
click at [581, 532] on button "Maybe Later" at bounding box center [547, 551] width 254 height 38
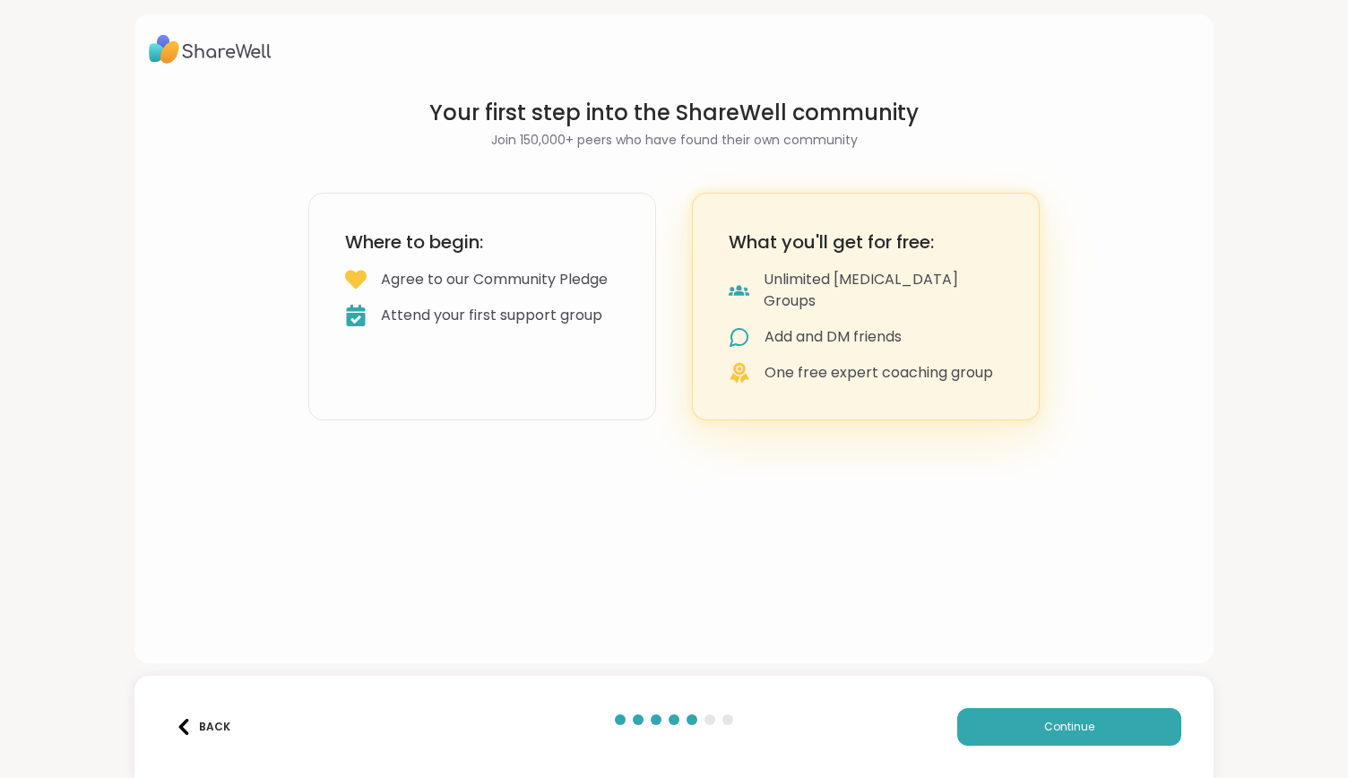
click at [939, 736] on div "Continue" at bounding box center [960, 727] width 441 height 38
click at [988, 699] on div "Back Continue" at bounding box center [673, 727] width 1078 height 102
click at [999, 721] on button "Continue" at bounding box center [1069, 727] width 224 height 38
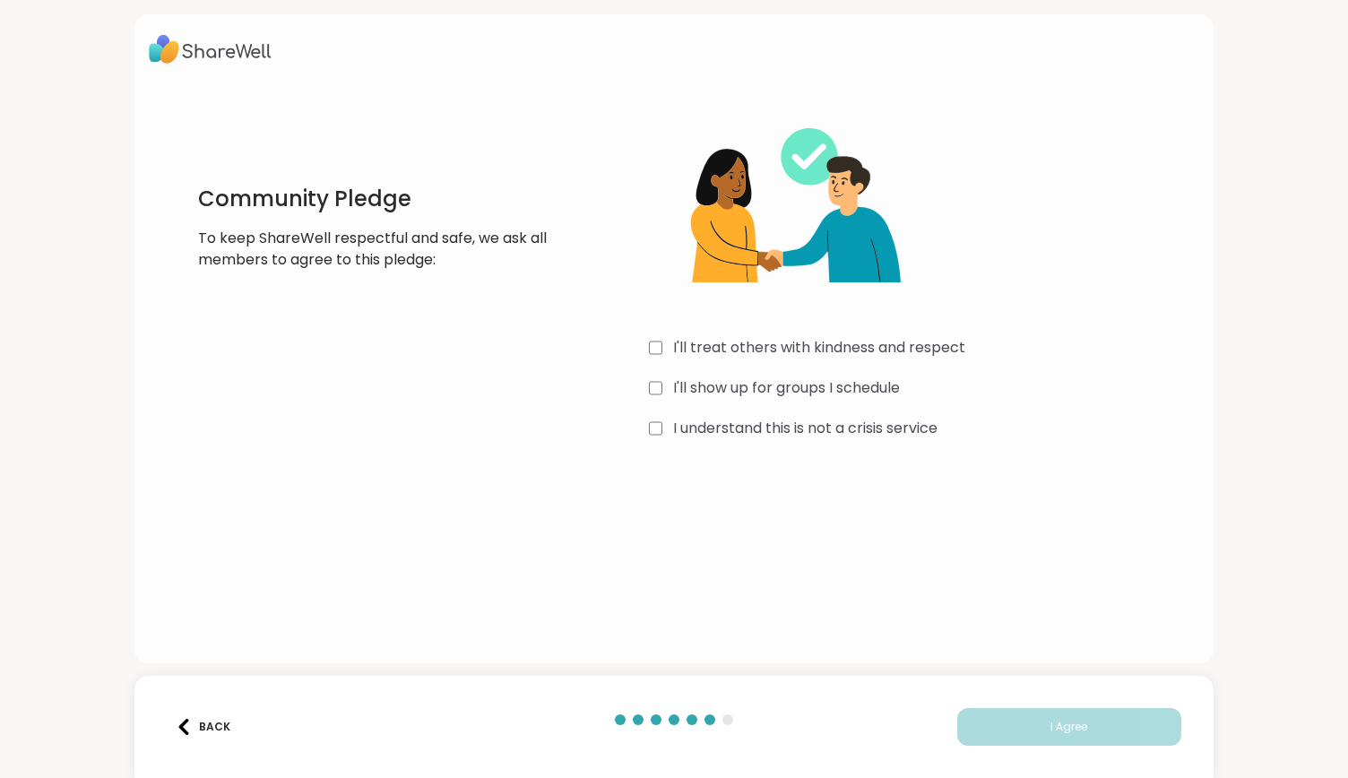
click at [658, 360] on div "I'll treat others with kindness and respect I'll show up for groups I schedule …" at bounding box center [917, 271] width 537 height 345
click at [649, 328] on div "I'll treat others with kindness and respect I'll show up for groups I schedule …" at bounding box center [917, 271] width 537 height 345
click at [649, 413] on div "I'll treat others with kindness and respect I'll show up for groups I schedule …" at bounding box center [917, 271] width 537 height 345
click at [1020, 725] on button "I Agree" at bounding box center [1069, 727] width 224 height 38
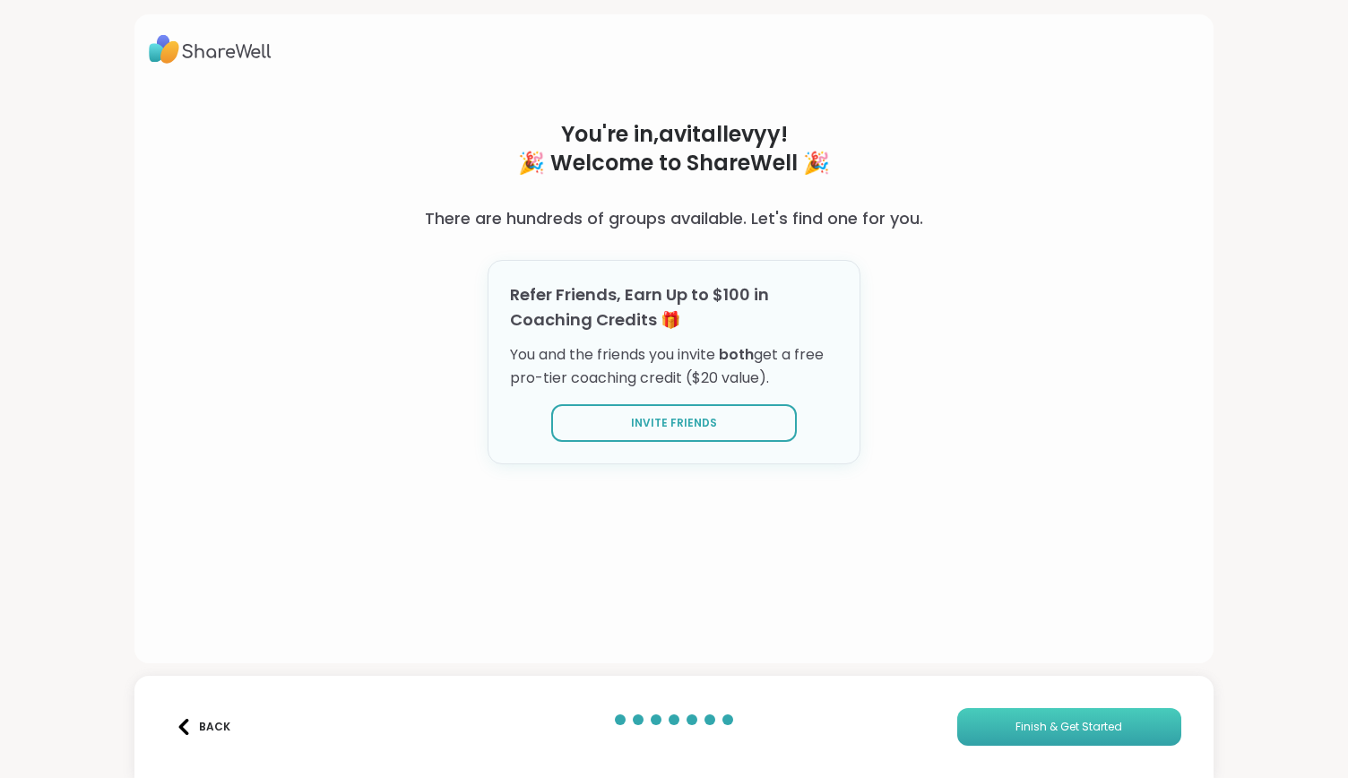
click at [1016, 730] on span "Finish & Get Started" at bounding box center [1069, 727] width 107 height 16
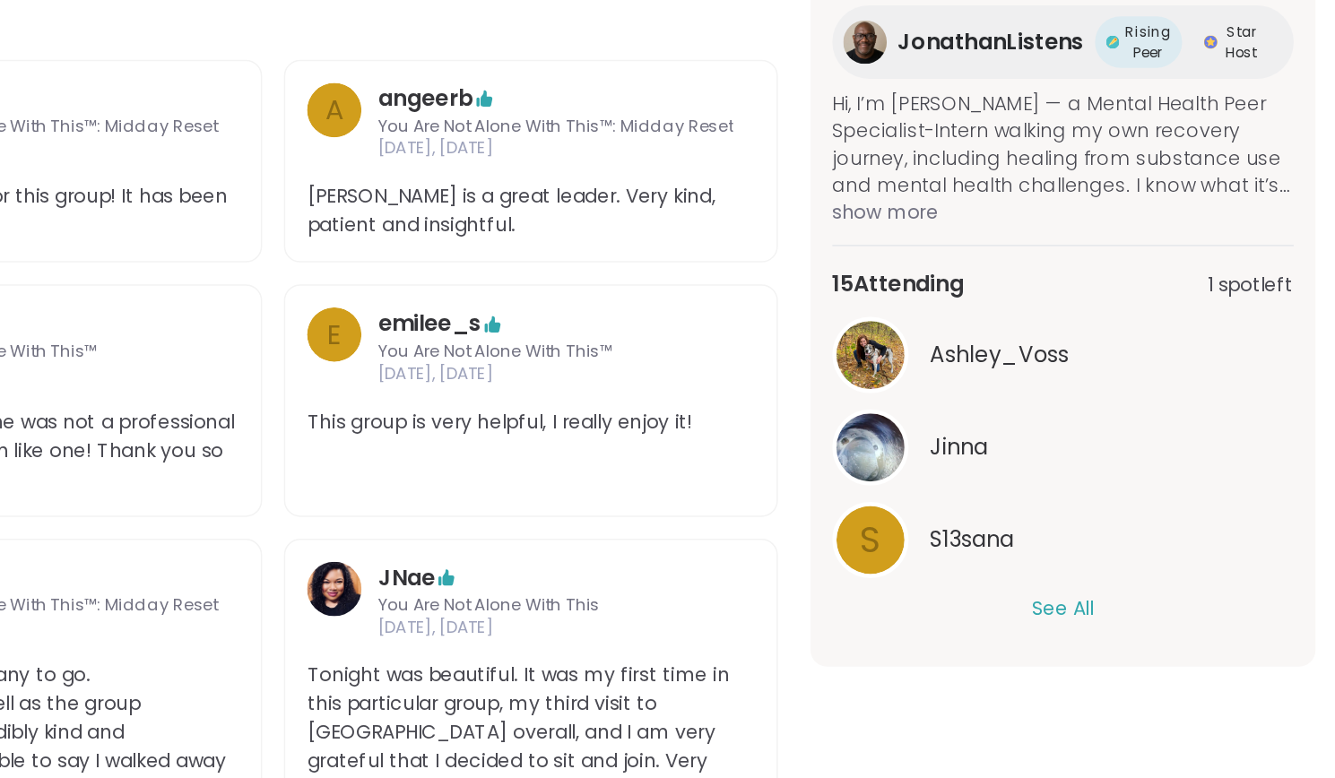
scroll to position [285, 0]
click at [1145, 662] on button "See All" at bounding box center [1125, 665] width 40 height 19
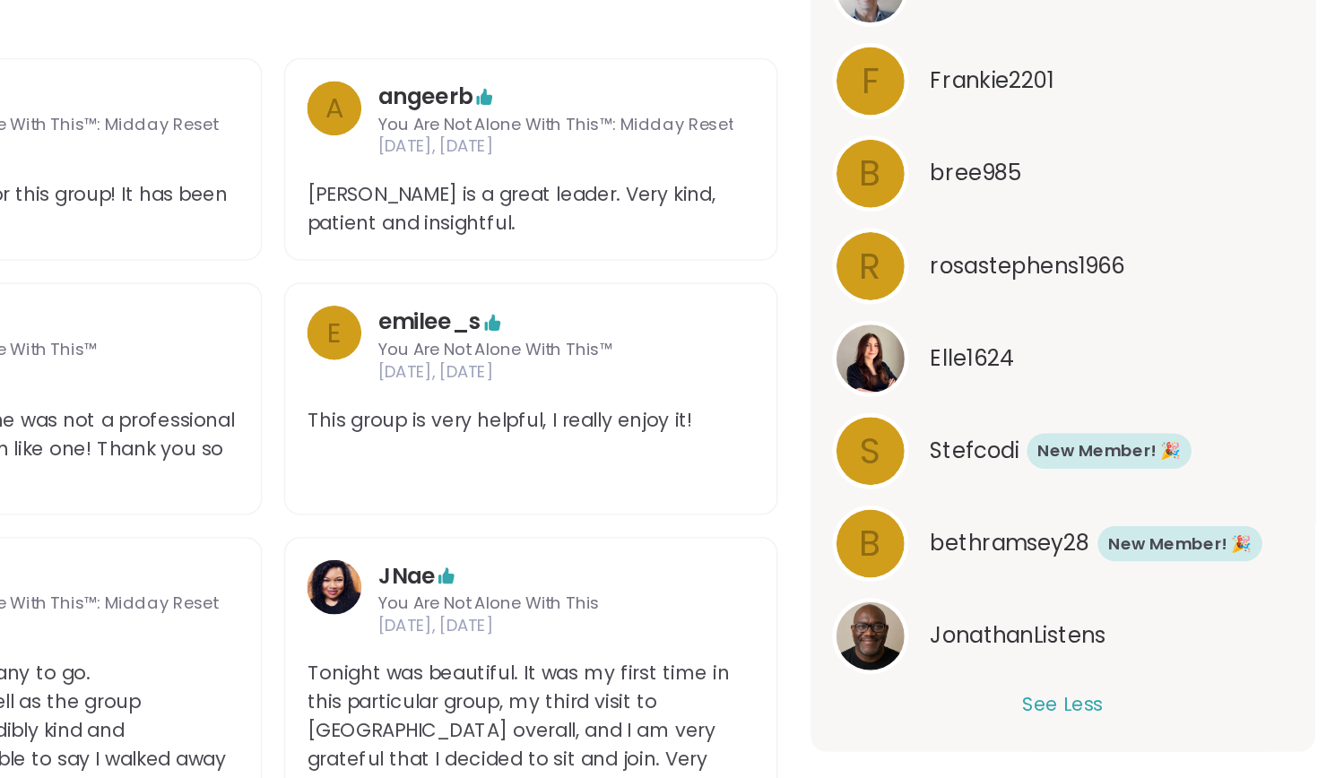
scroll to position [674, 0]
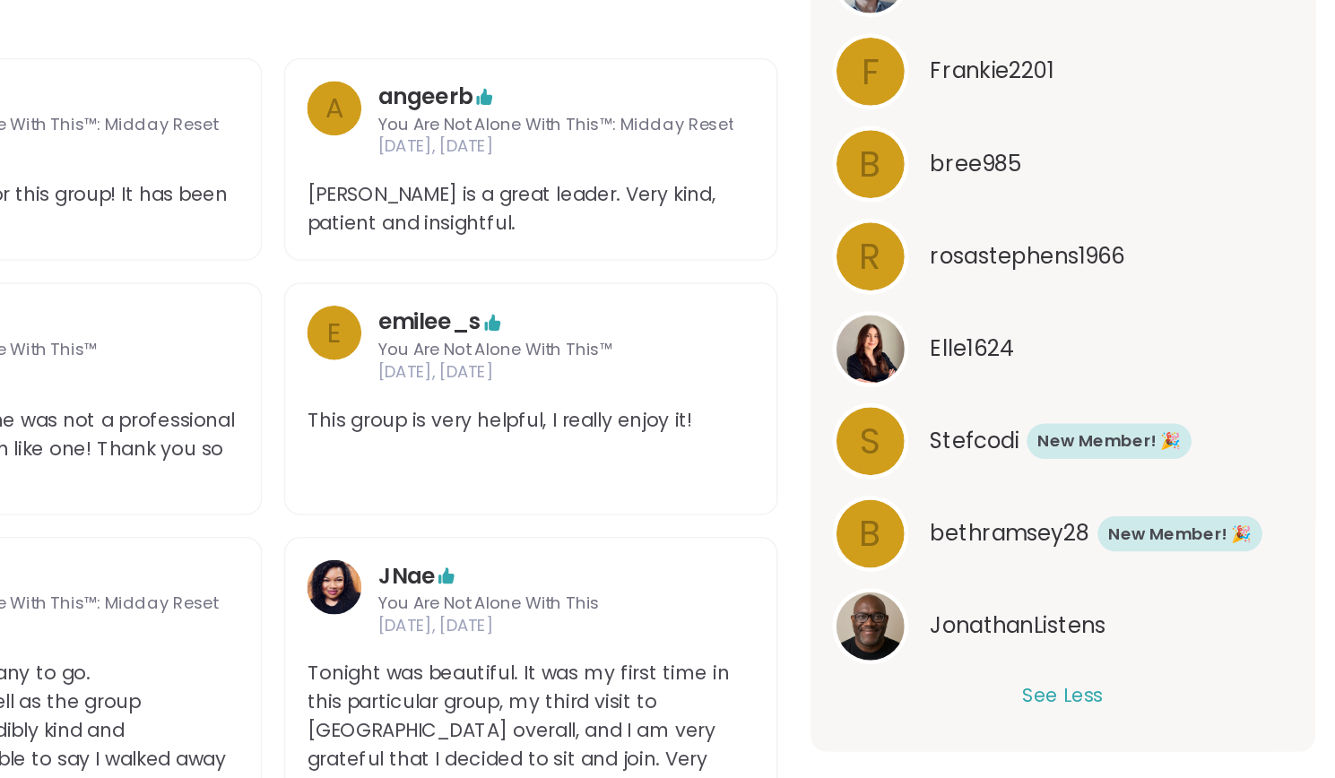
click at [1057, 532] on div "S Stefcodi New Member! 🎉 New! 🎉" at bounding box center [1126, 556] width 304 height 50
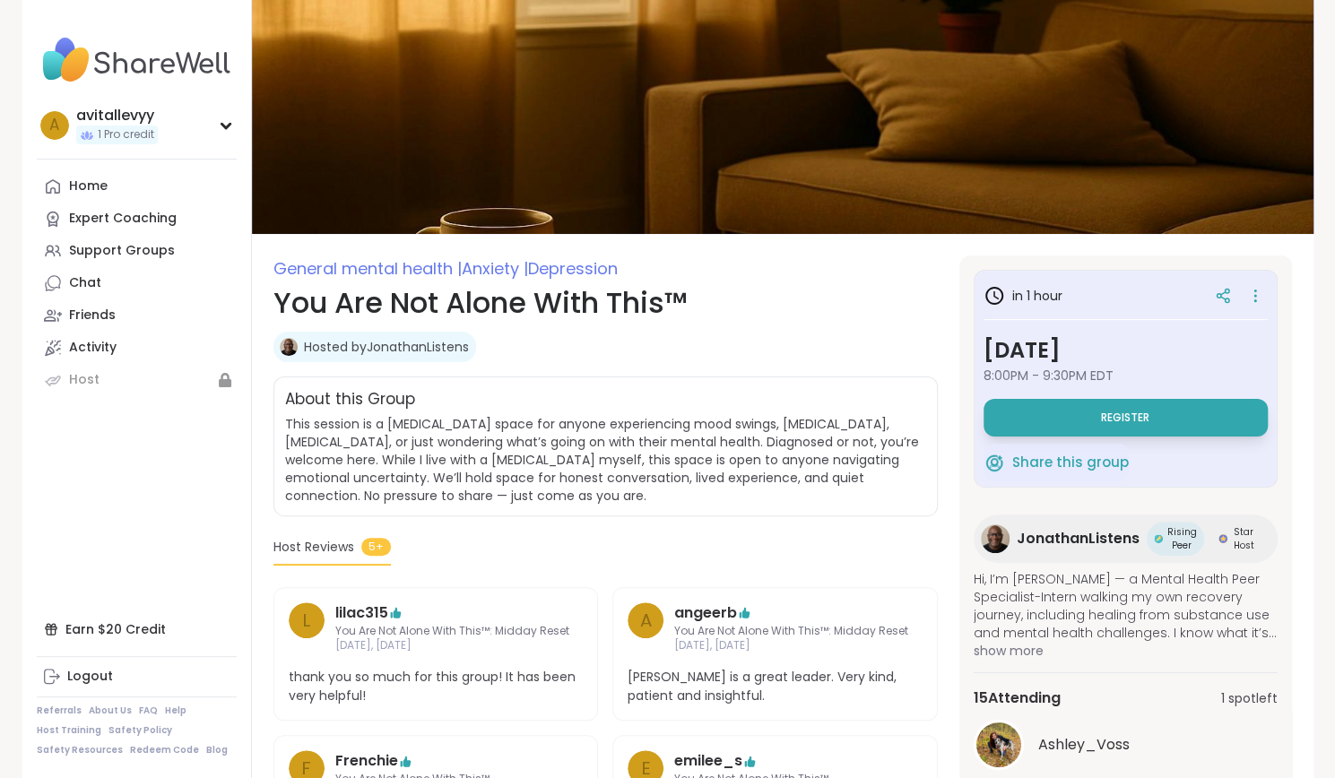
scroll to position [0, 0]
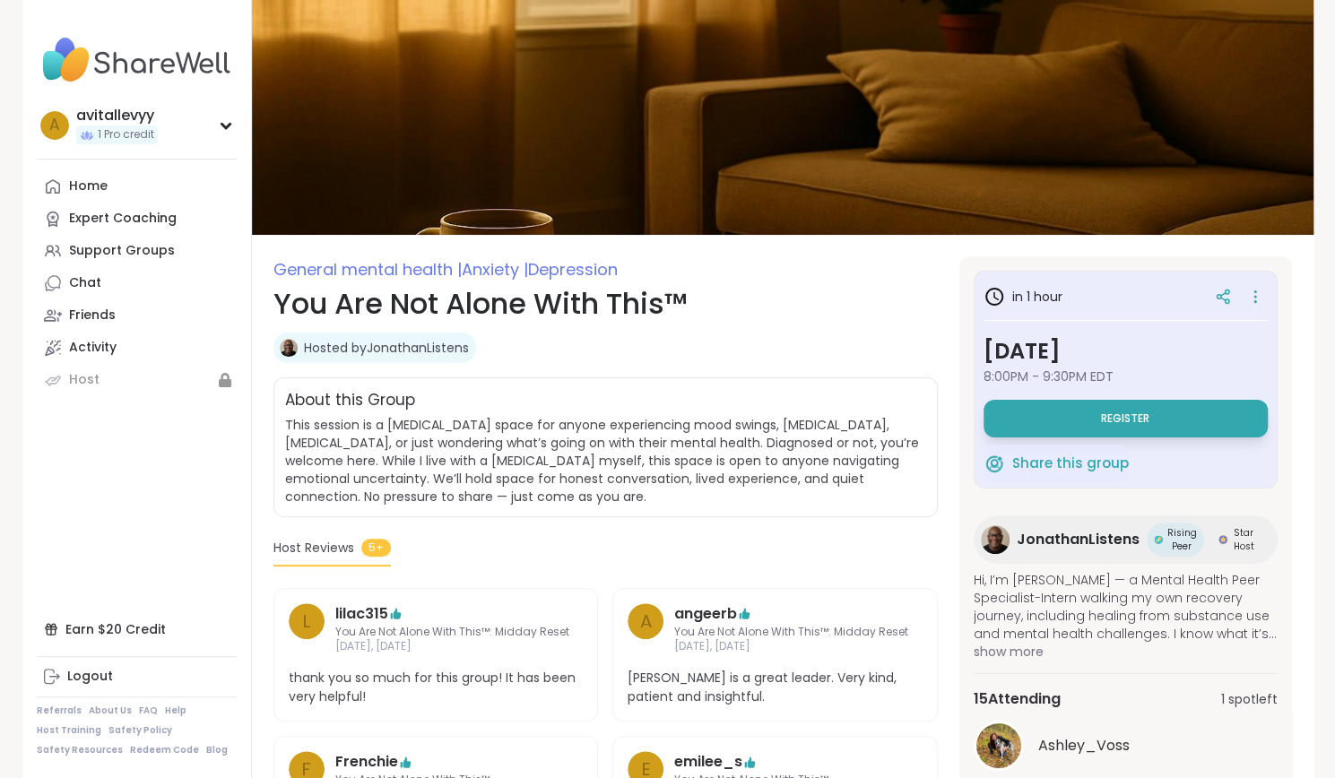
click at [497, 266] on span "Anxiety |" at bounding box center [495, 269] width 66 height 22
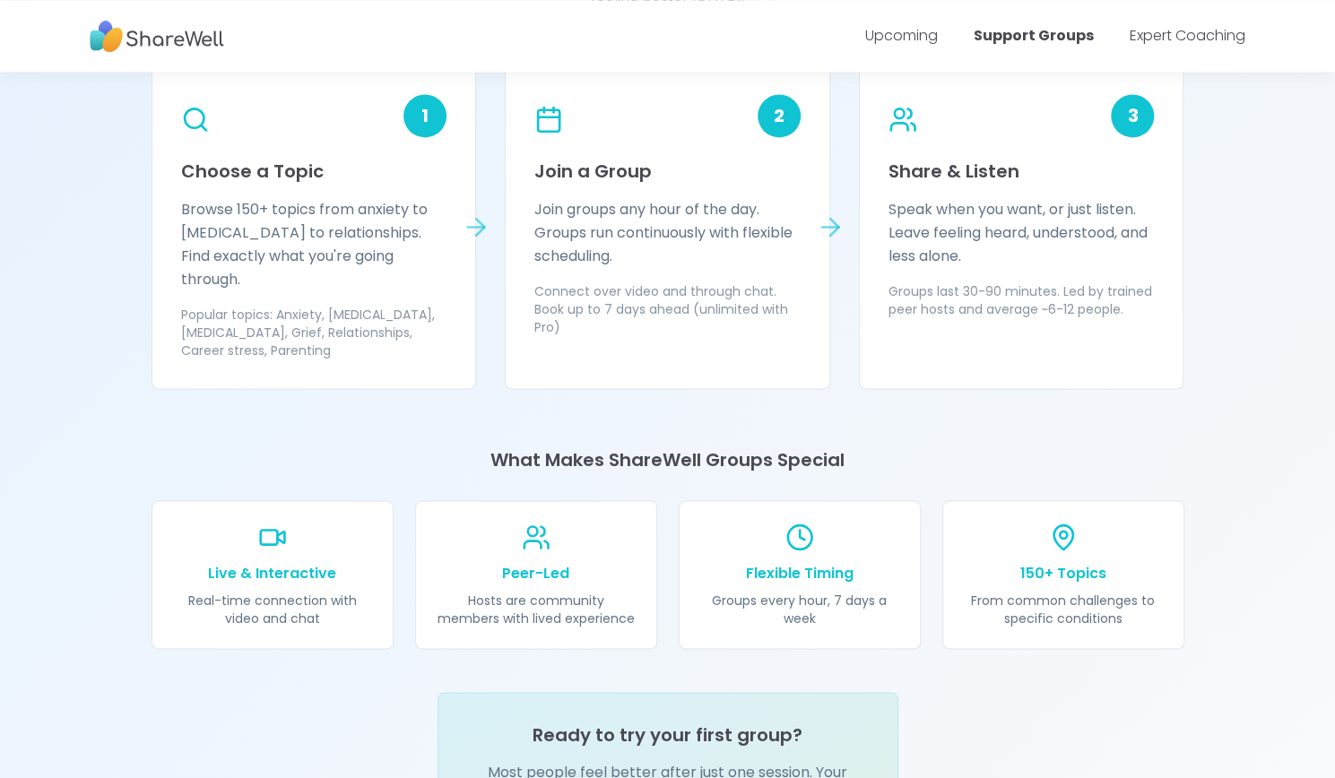
scroll to position [1792, 0]
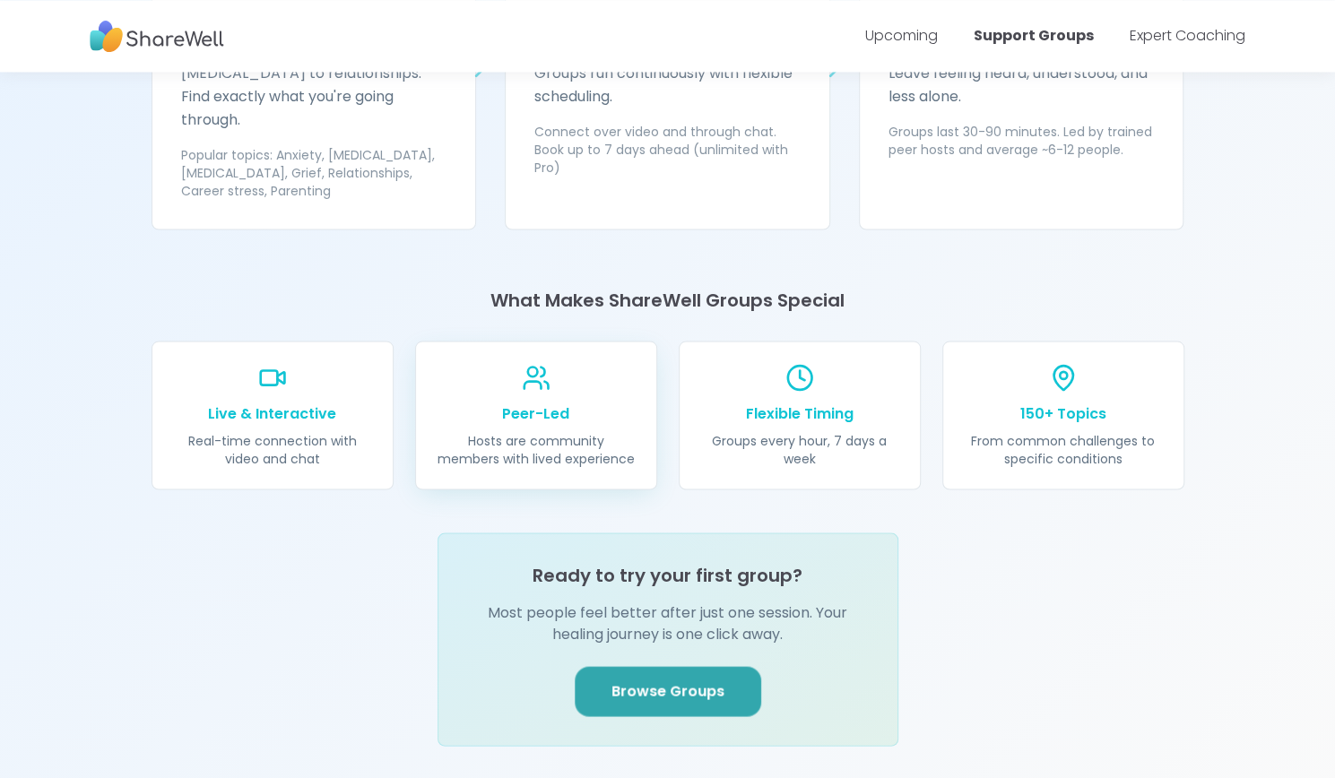
click at [519, 402] on p "Peer-Led" at bounding box center [535, 413] width 197 height 22
click at [702, 670] on link "Browse Groups" at bounding box center [668, 691] width 186 height 50
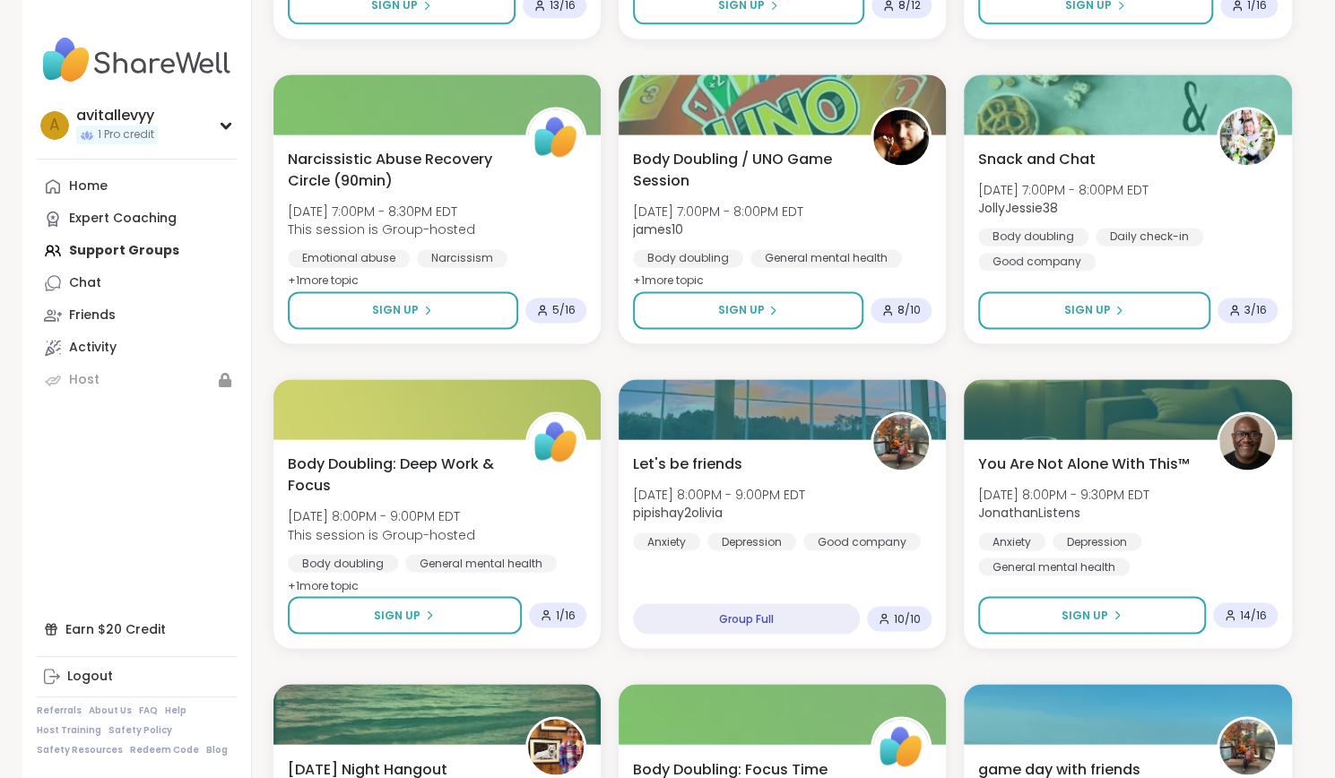
scroll to position [1468, 0]
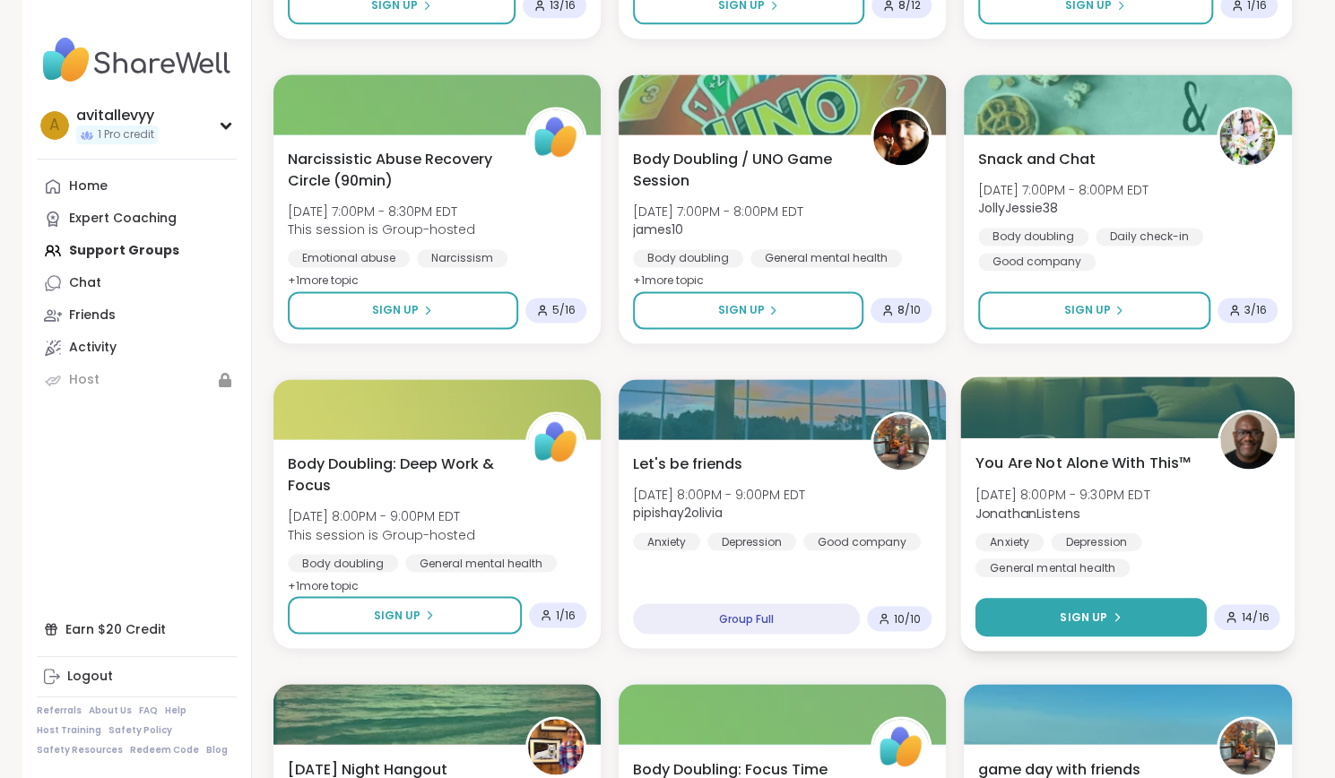
click at [1102, 609] on span "Sign Up" at bounding box center [1084, 617] width 48 height 16
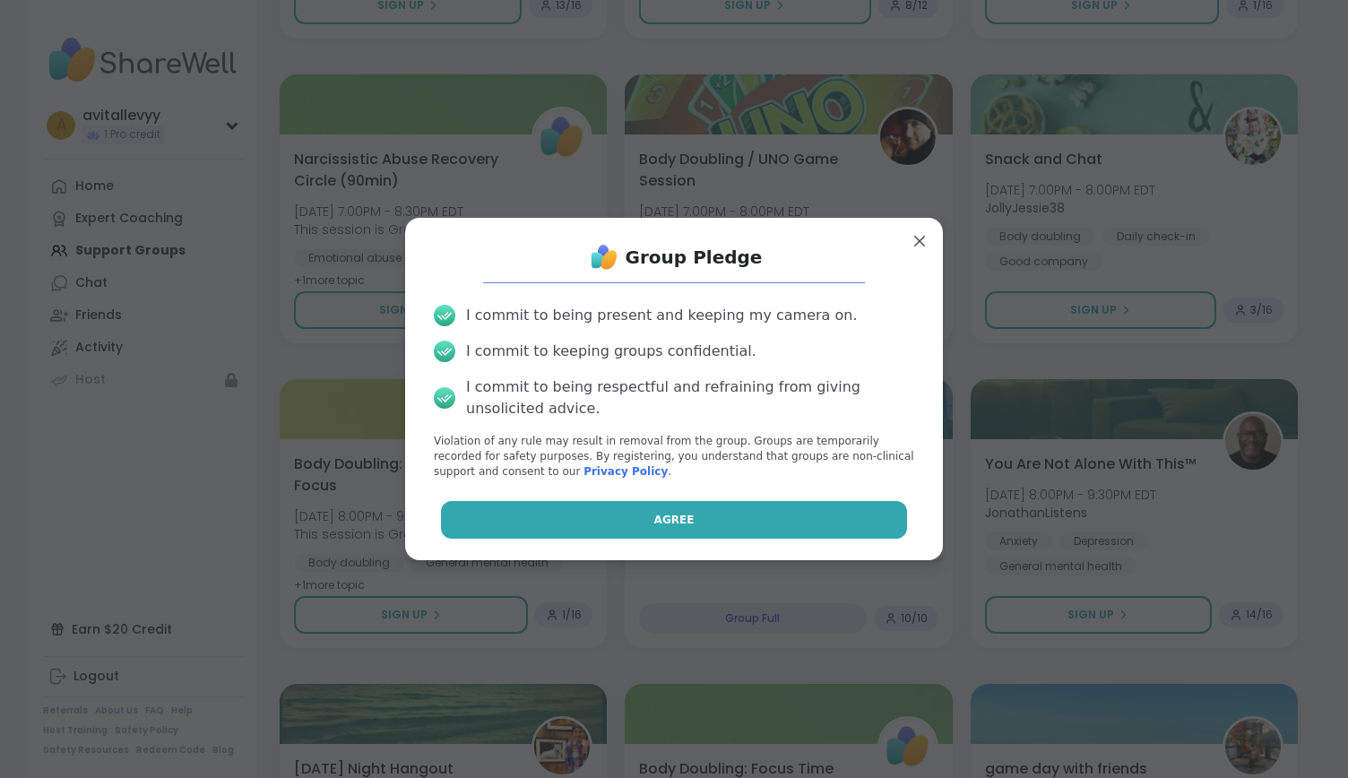
click at [832, 512] on button "Agree" at bounding box center [674, 520] width 467 height 38
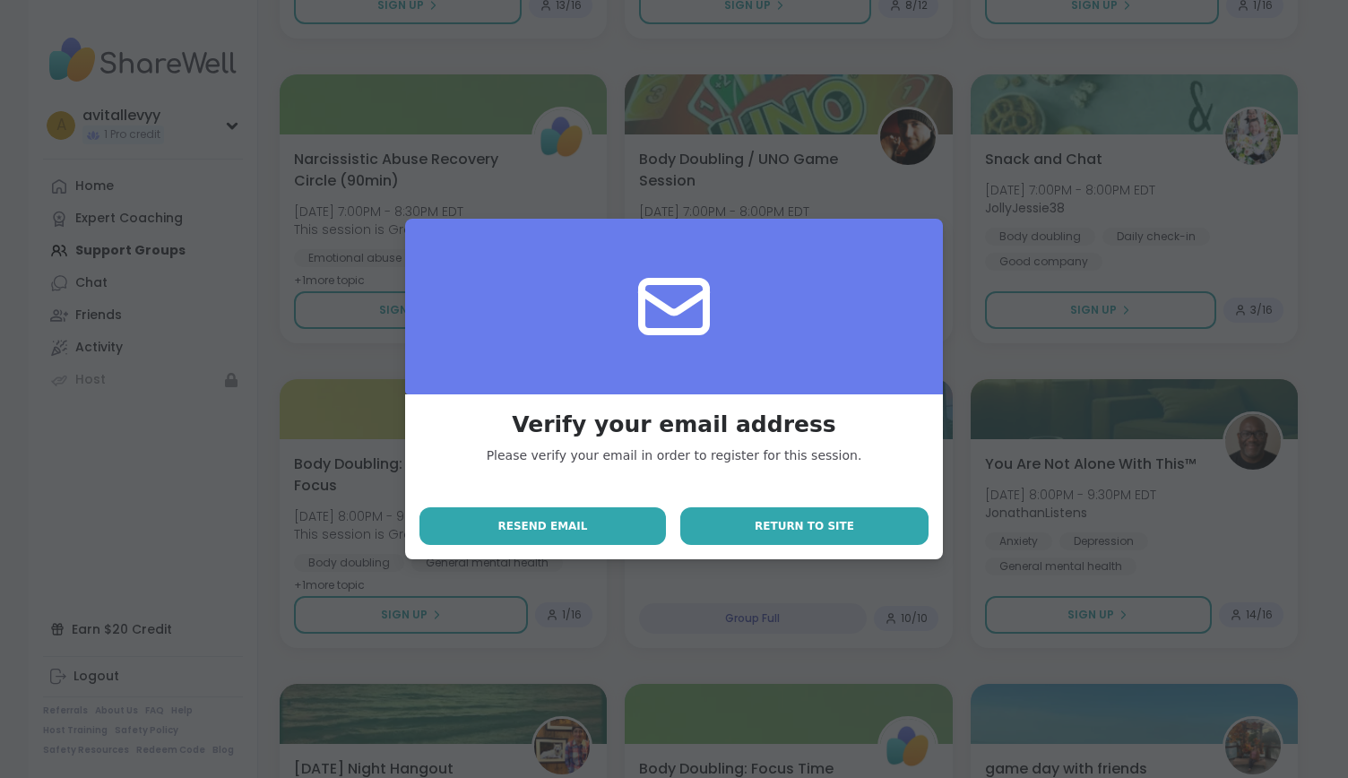
click at [795, 521] on span "Return to site" at bounding box center [805, 526] width 100 height 16
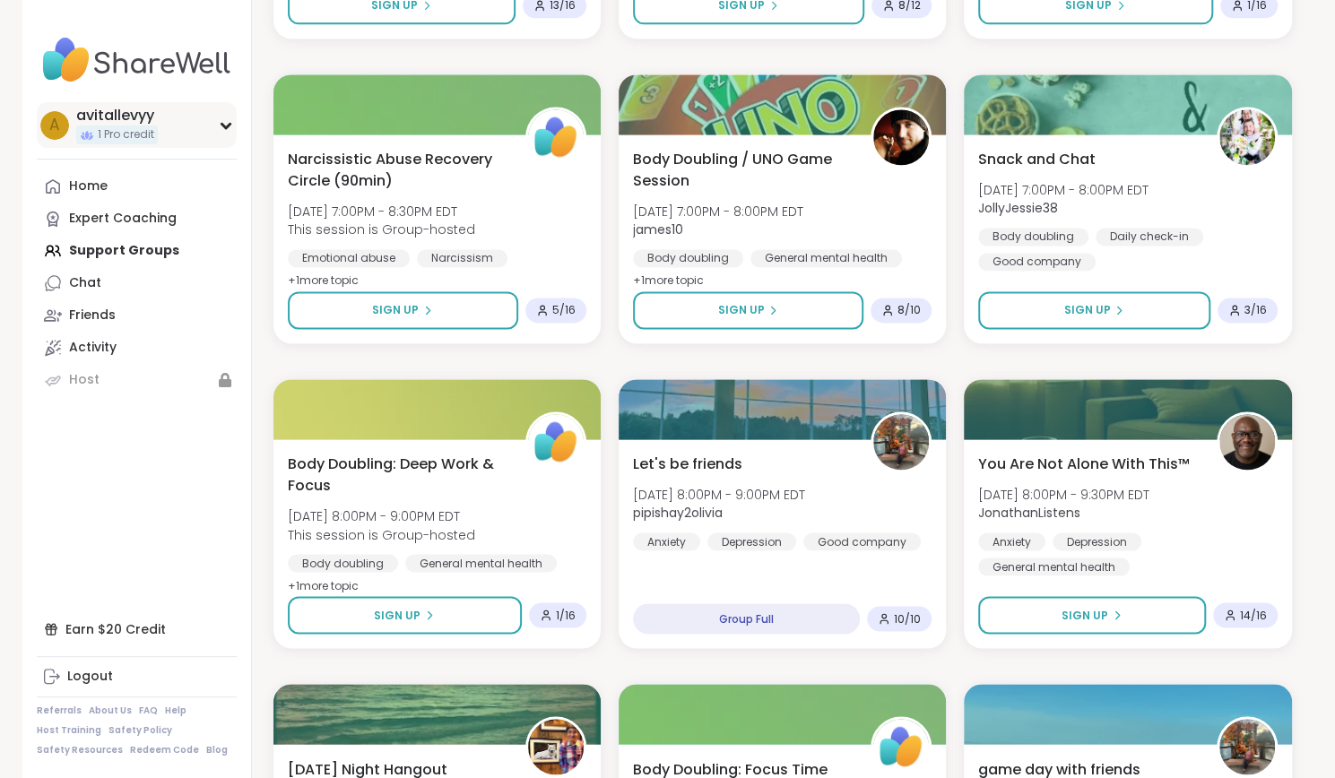
click at [212, 111] on div "a avitallevyy 1 Pro credit" at bounding box center [137, 125] width 200 height 46
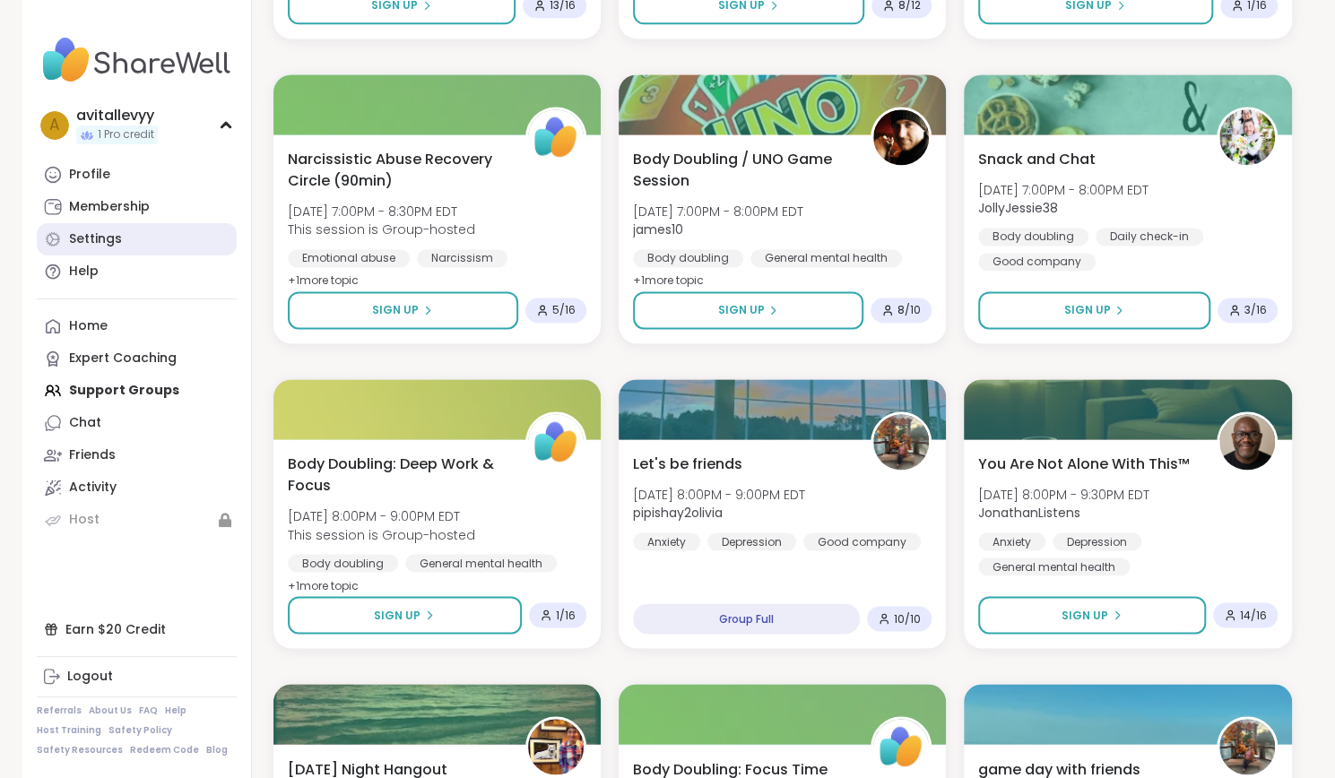
click at [101, 233] on div "Settings" at bounding box center [95, 239] width 53 height 18
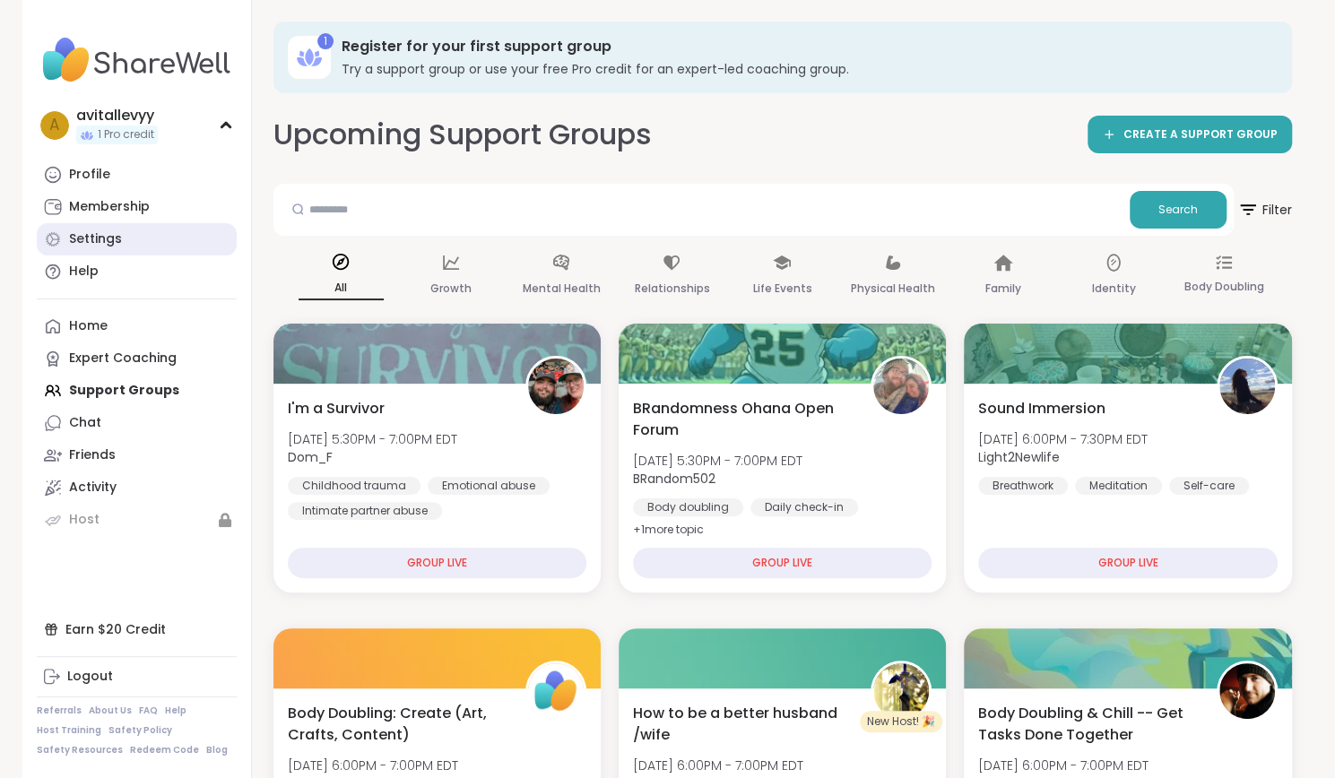
select select "**"
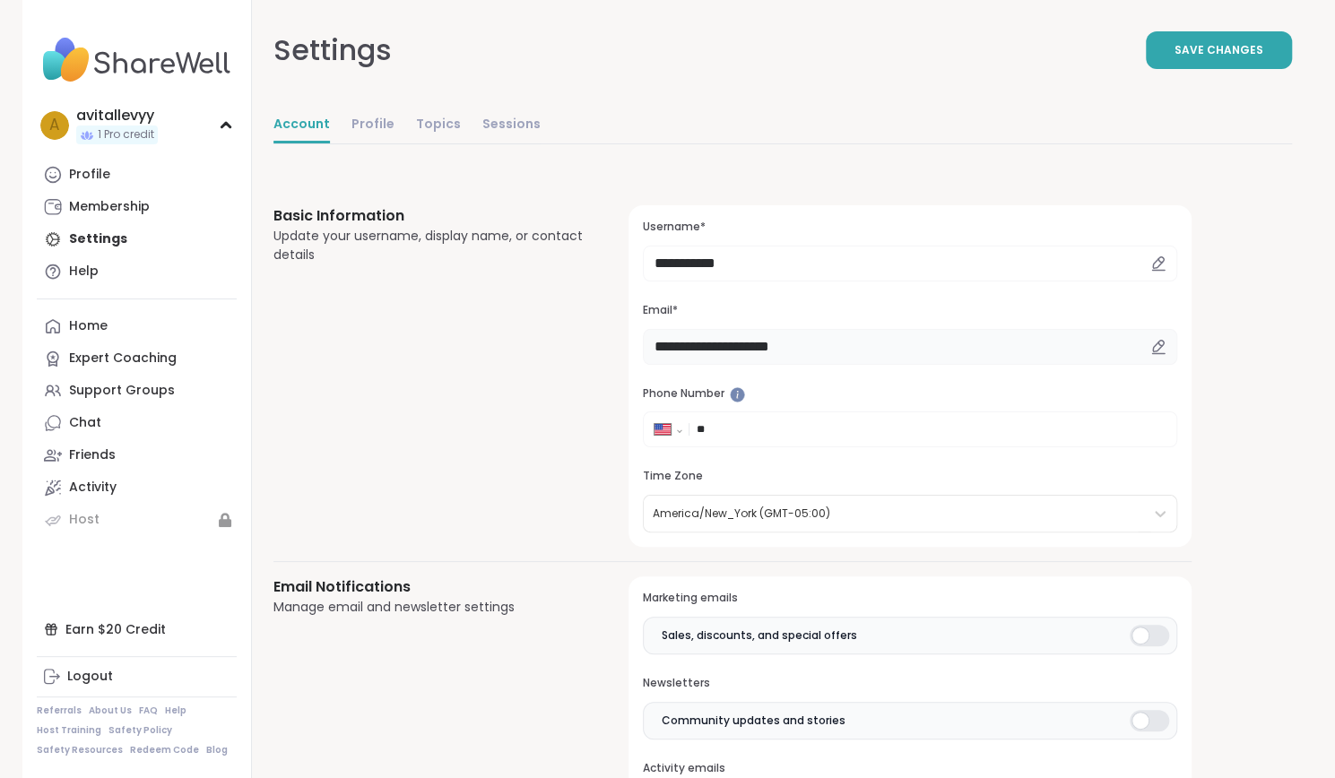
click at [725, 347] on input "**********" at bounding box center [909, 347] width 533 height 36
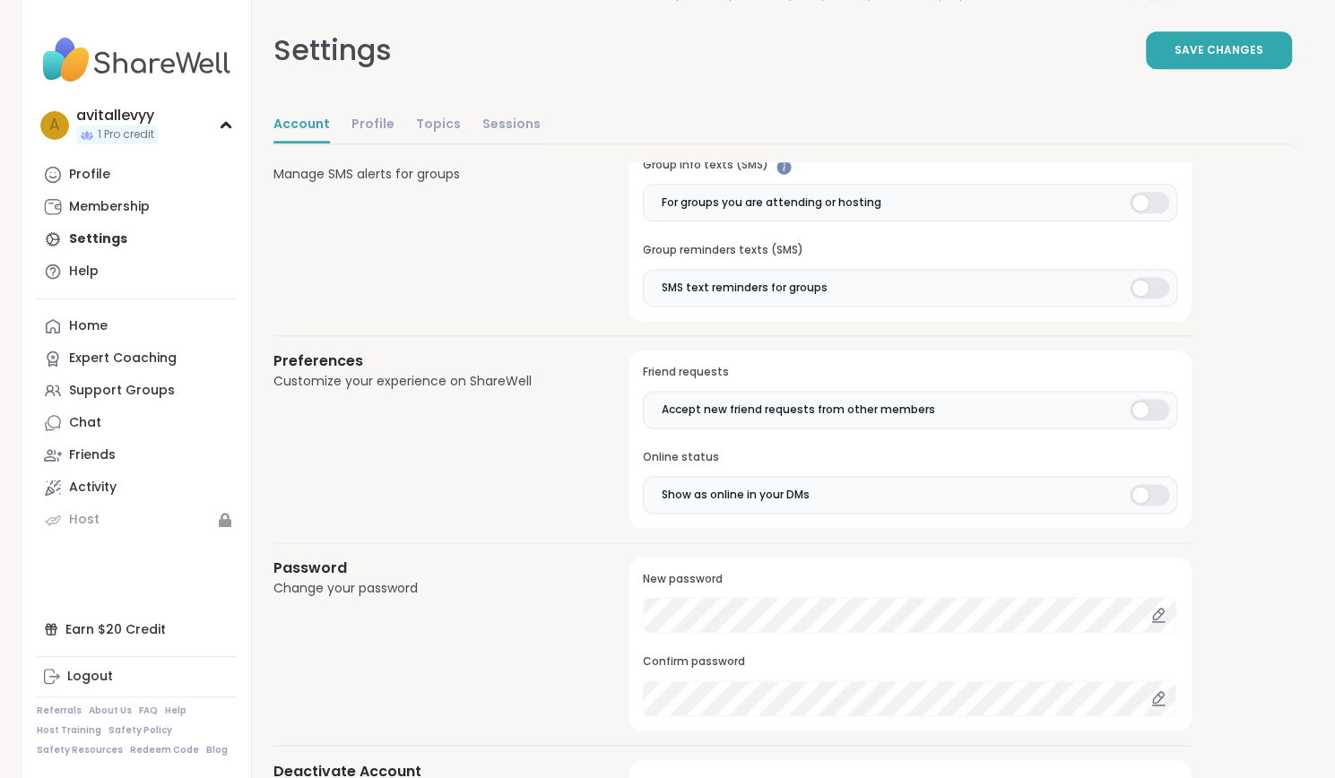
scroll to position [1401, 0]
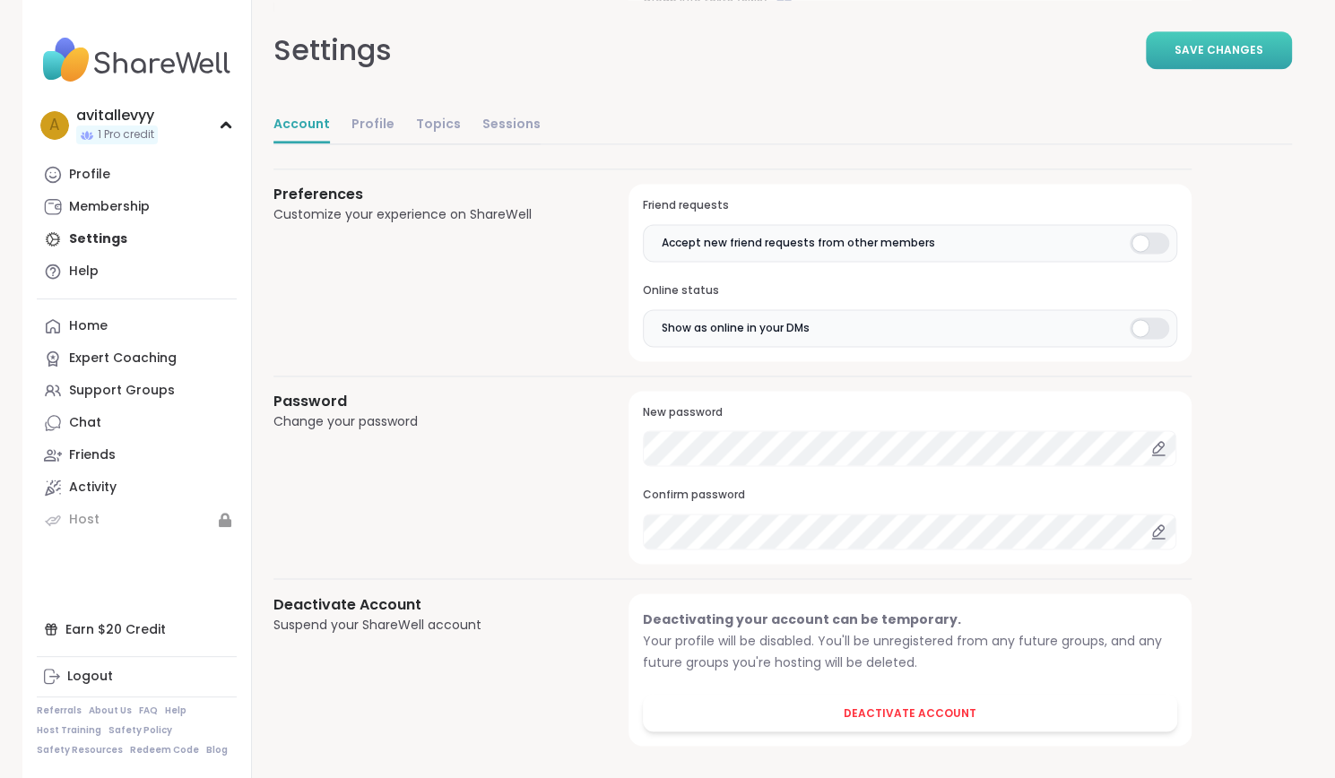
type input "**********"
click at [1246, 45] on span "Save Changes" at bounding box center [1218, 50] width 89 height 16
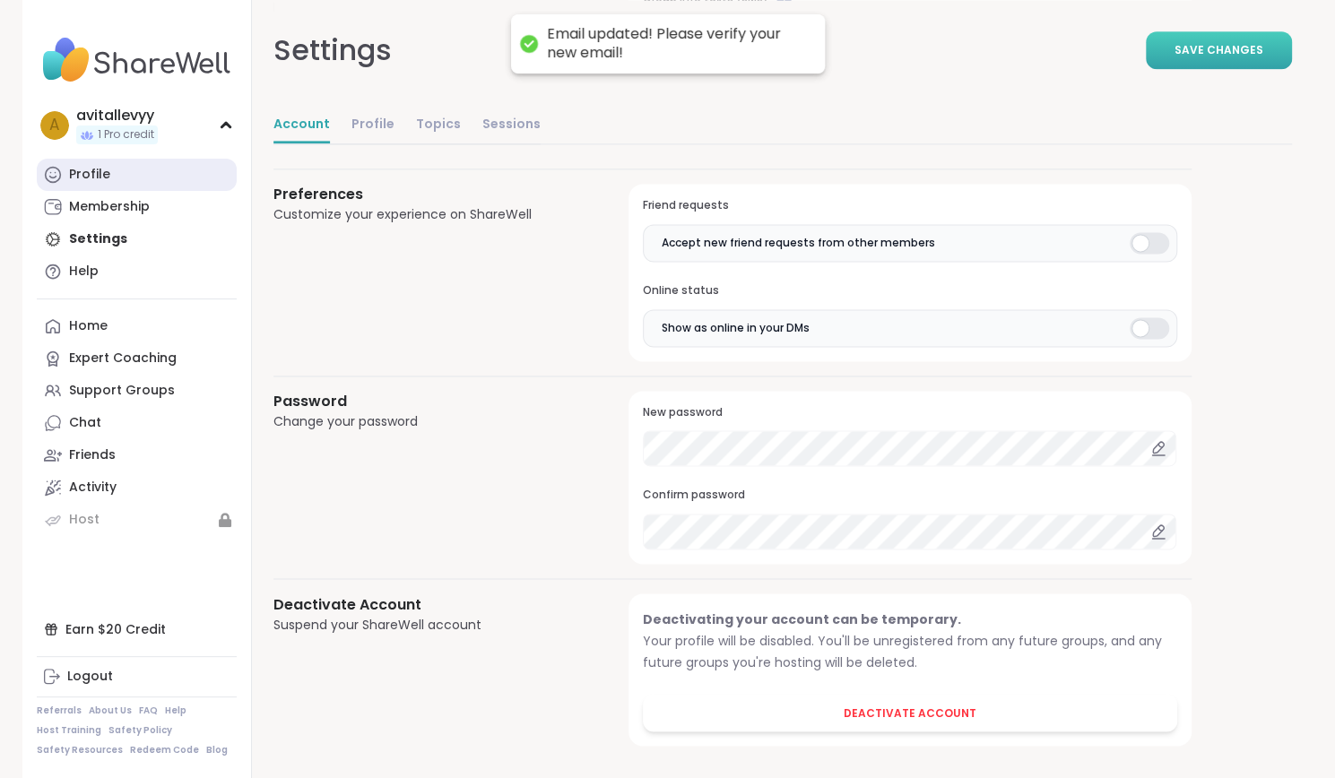
click at [102, 165] on link "Profile" at bounding box center [137, 175] width 200 height 32
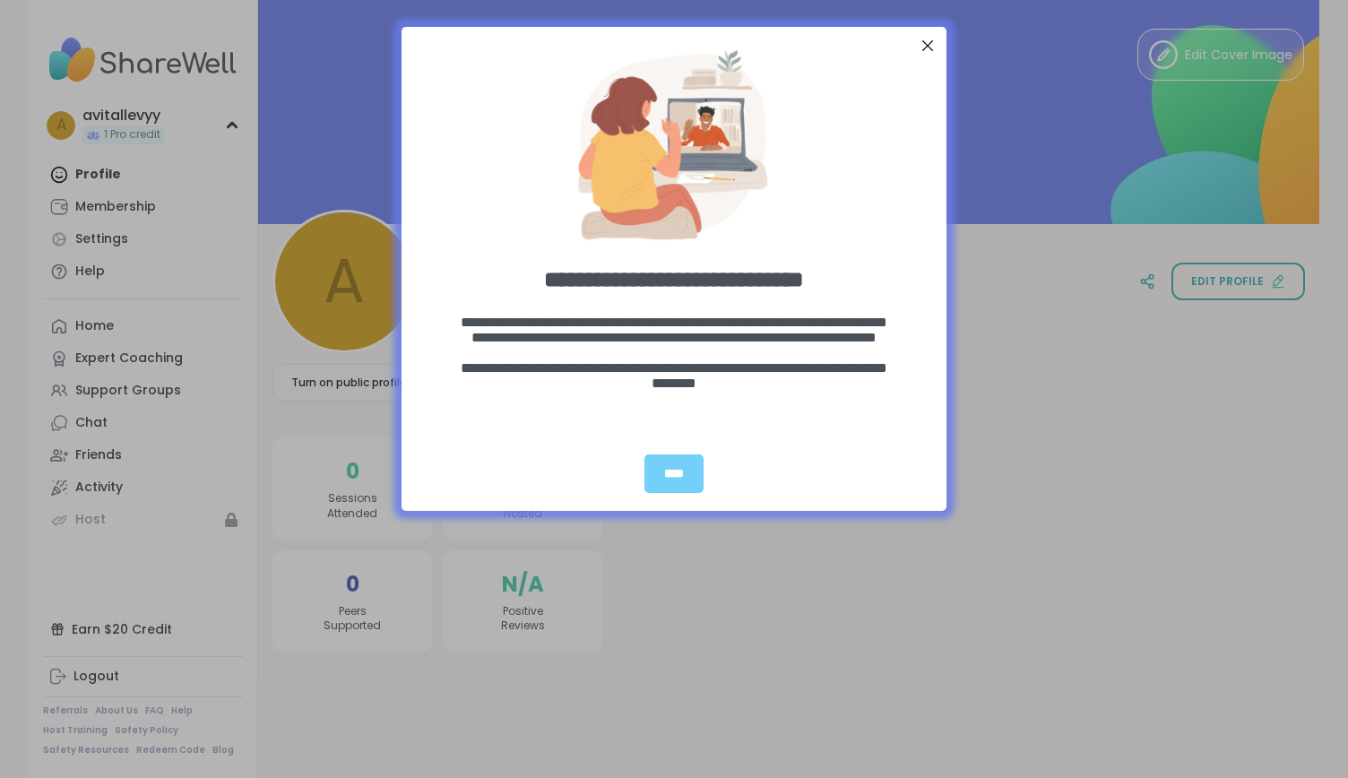
click at [916, 38] on div "Close Step" at bounding box center [927, 45] width 23 height 23
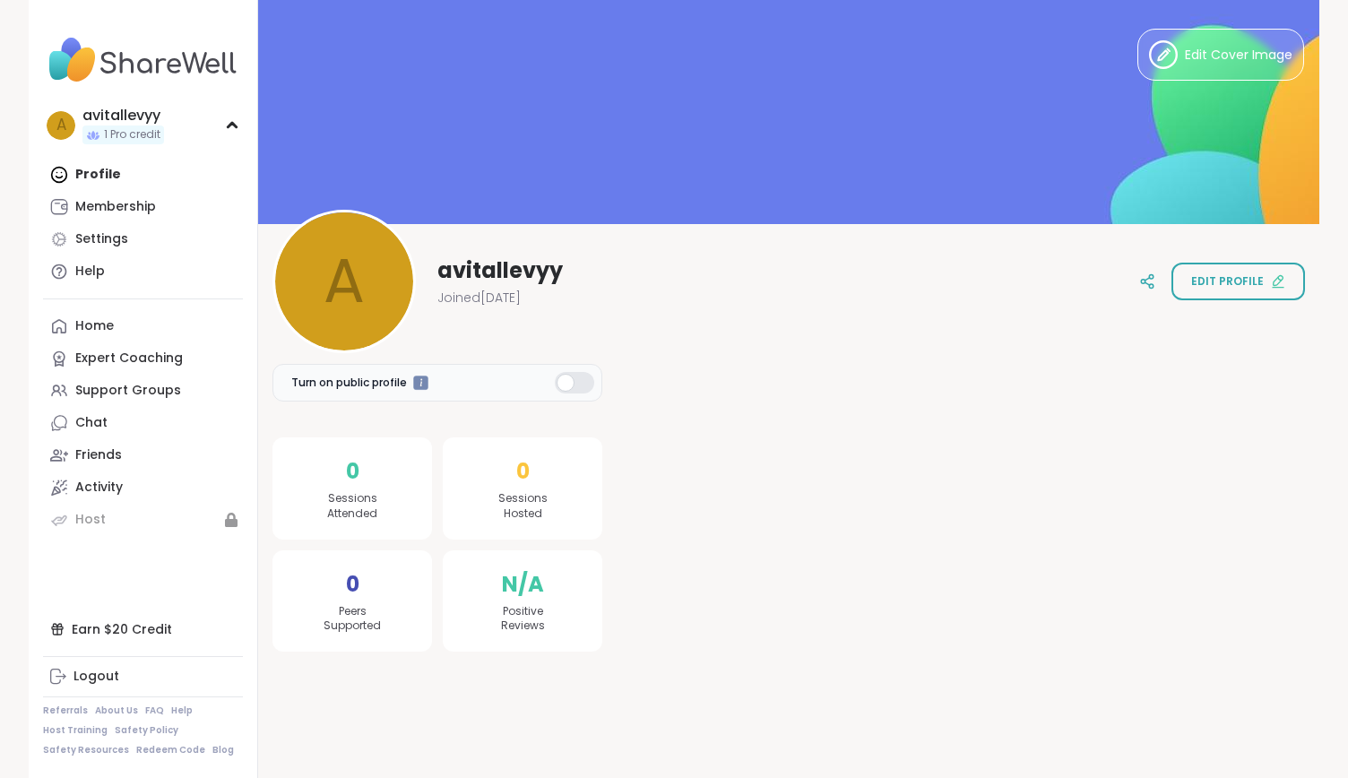
click at [124, 180] on div "Profile Membership Settings Help" at bounding box center [143, 223] width 200 height 129
click at [124, 336] on link "Home" at bounding box center [143, 326] width 200 height 32
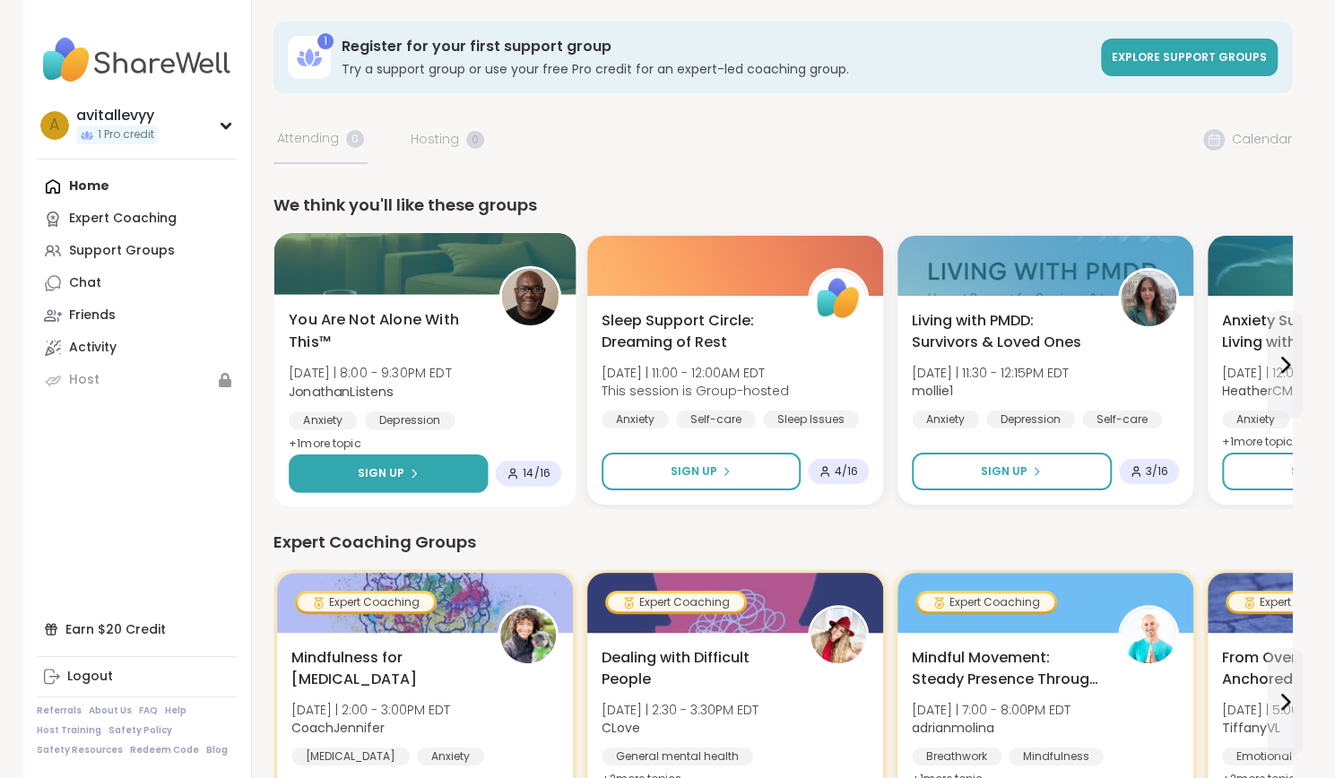
click at [445, 463] on button "Sign Up" at bounding box center [388, 473] width 199 height 39
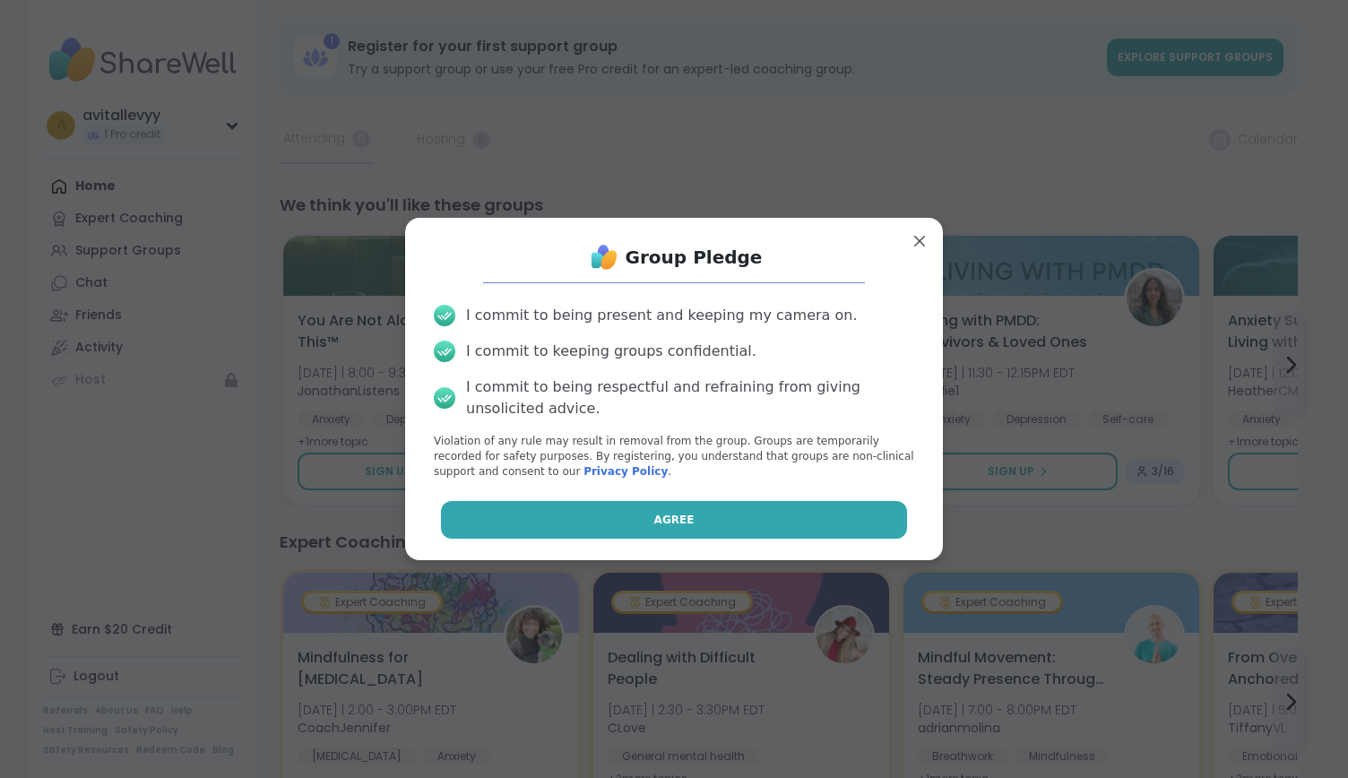
click at [702, 508] on button "Agree" at bounding box center [674, 520] width 467 height 38
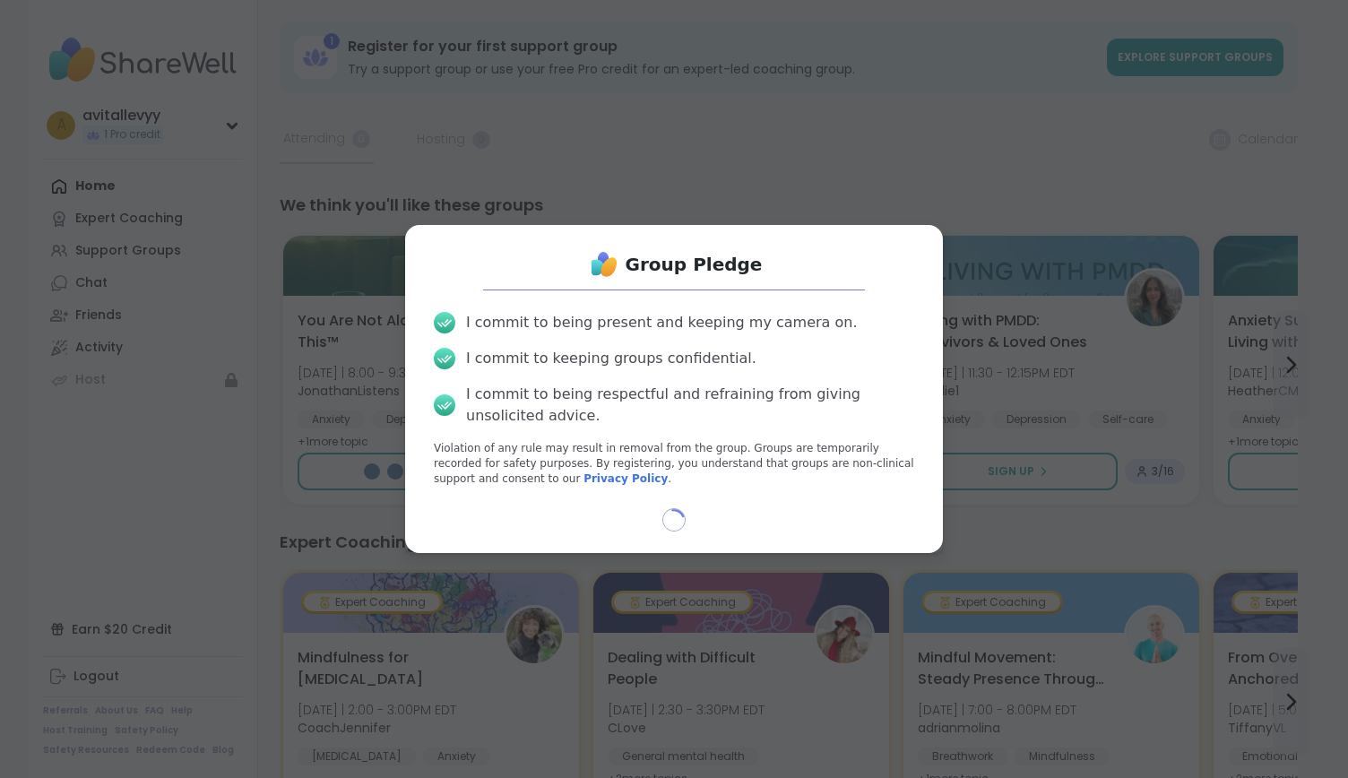
select select "**"
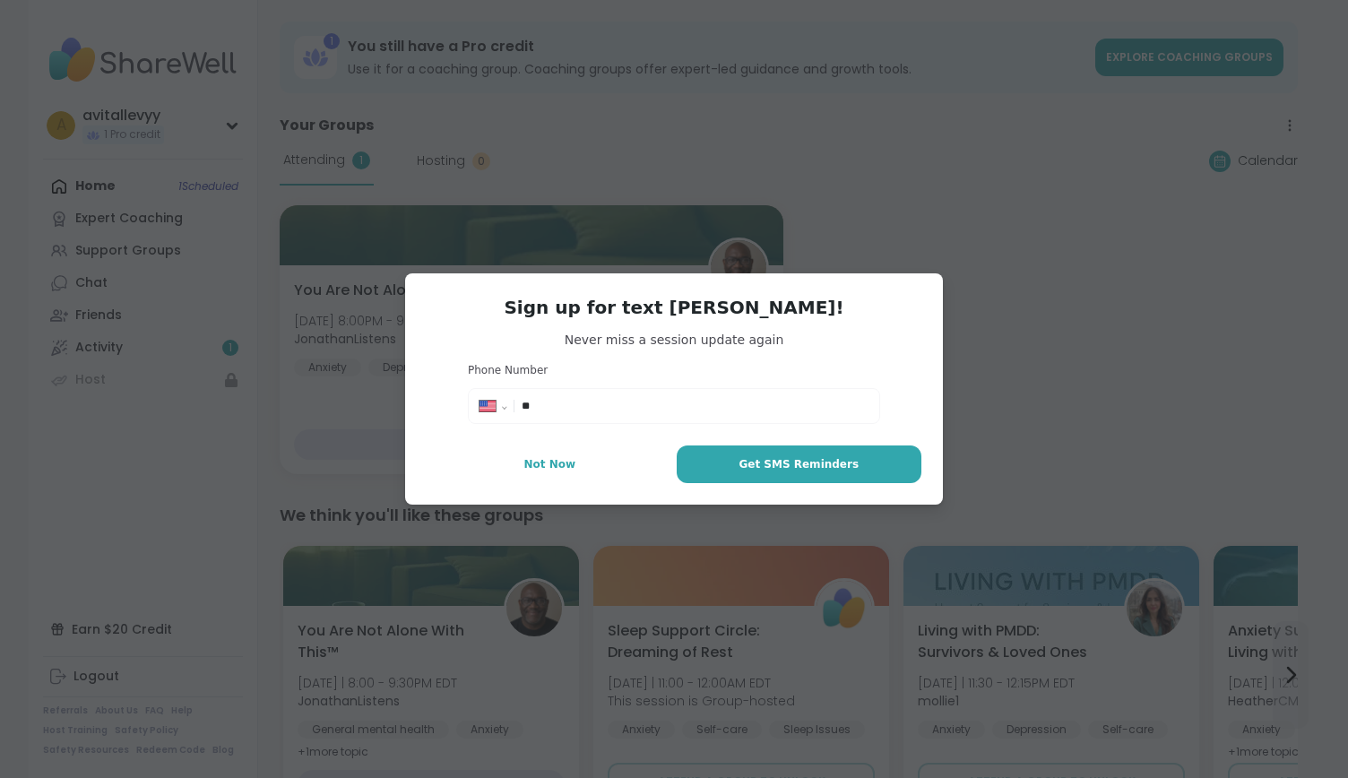
click at [680, 404] on input "**" at bounding box center [695, 406] width 347 height 18
click at [577, 448] on button "Not Now" at bounding box center [550, 465] width 247 height 38
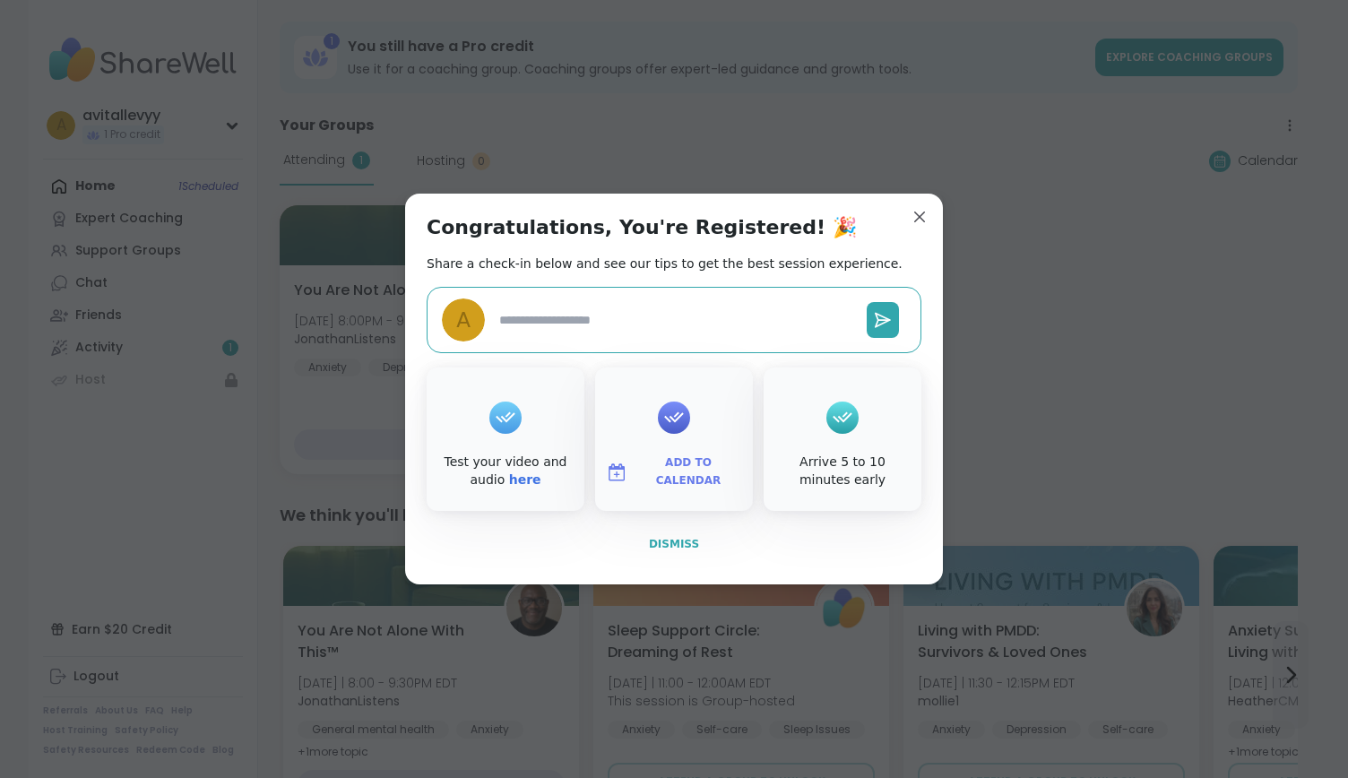
click at [674, 541] on span "Dismiss" at bounding box center [674, 544] width 50 height 13
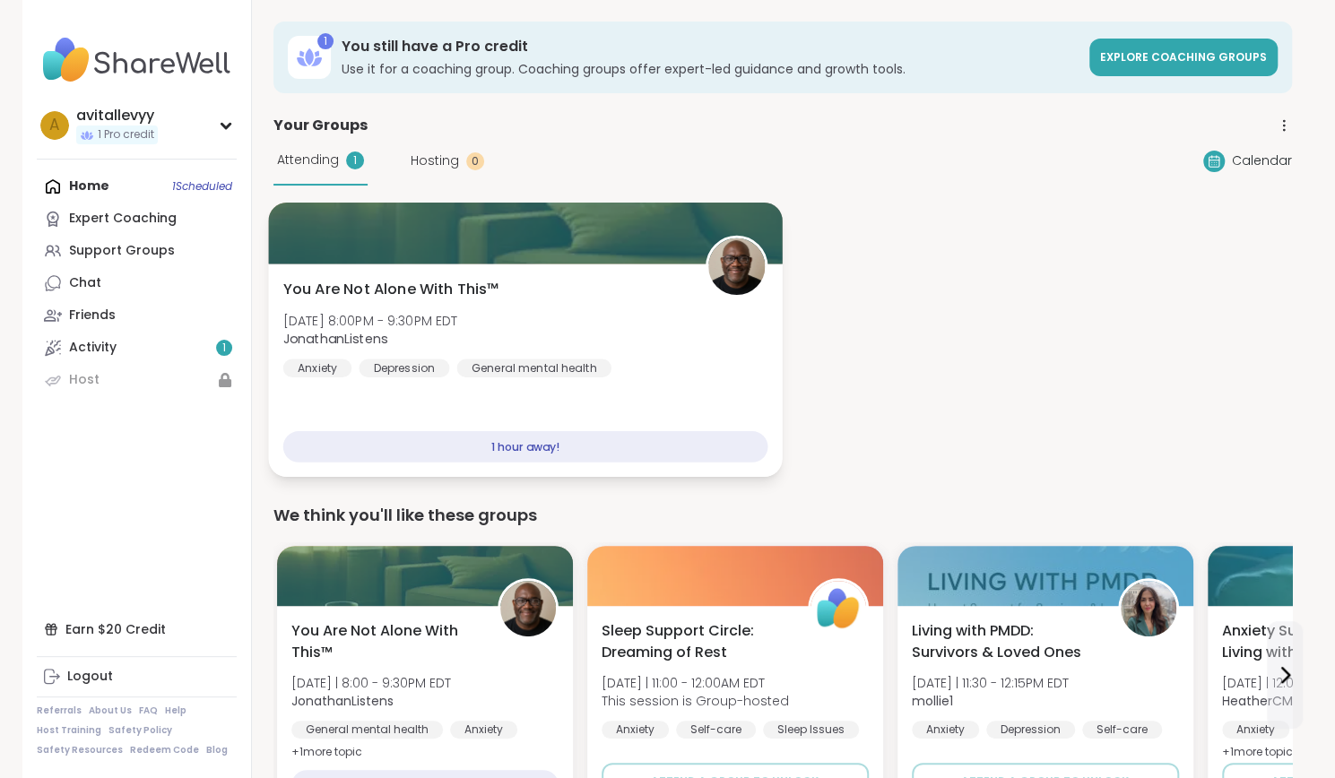
click at [572, 402] on div "You Are Not Alone With This™ [DATE] 8:00PM - 9:30PM EDT JonathanListens Anxiety…" at bounding box center [525, 370] width 514 height 213
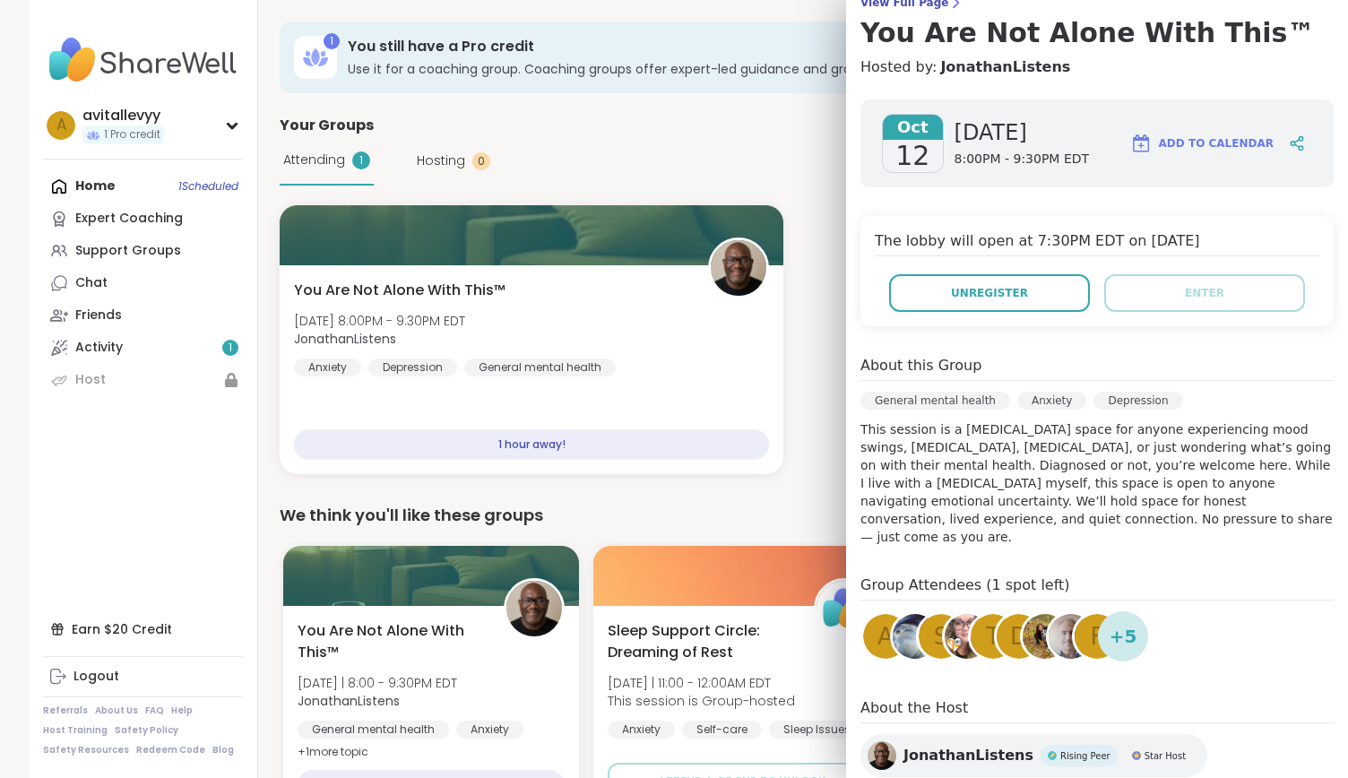
scroll to position [172, 0]
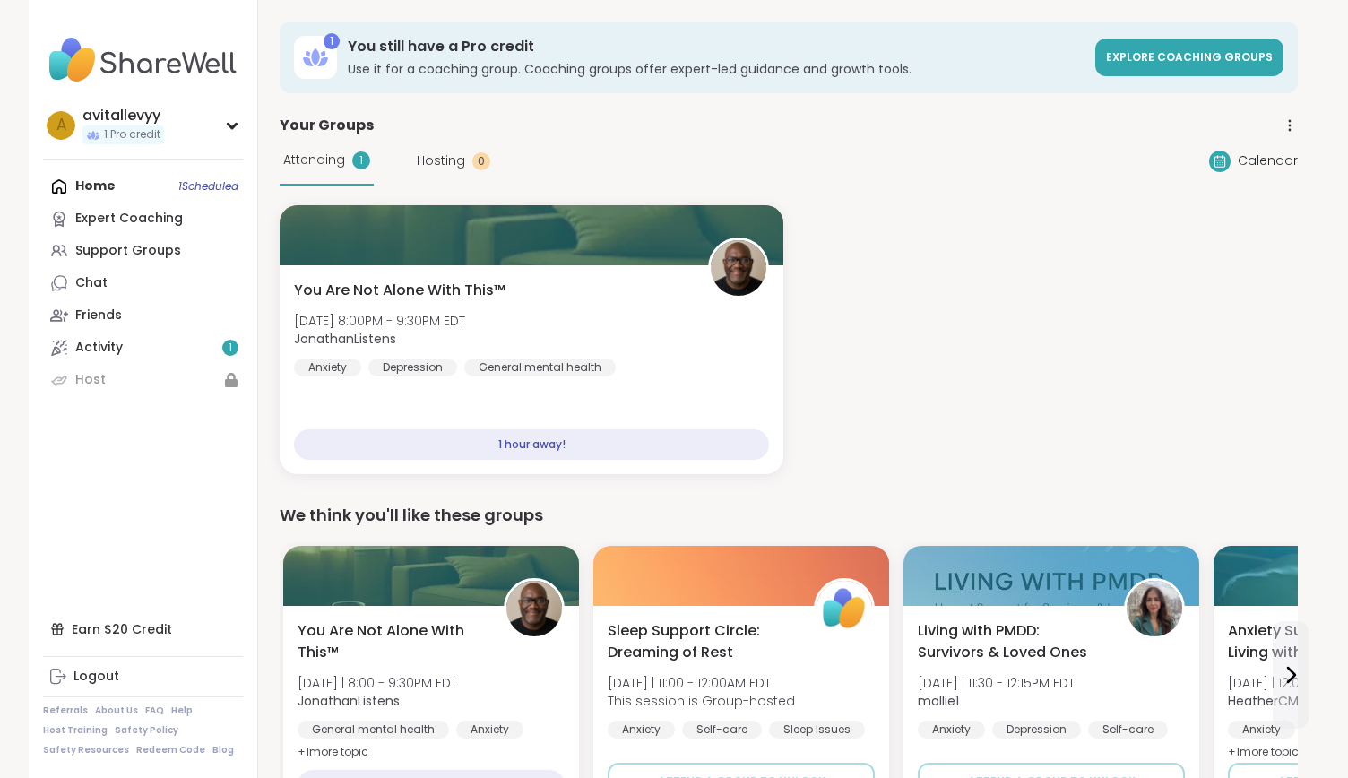
click at [571, 157] on div "Attending 1 Hosting 0 Calendar" at bounding box center [789, 160] width 1018 height 49
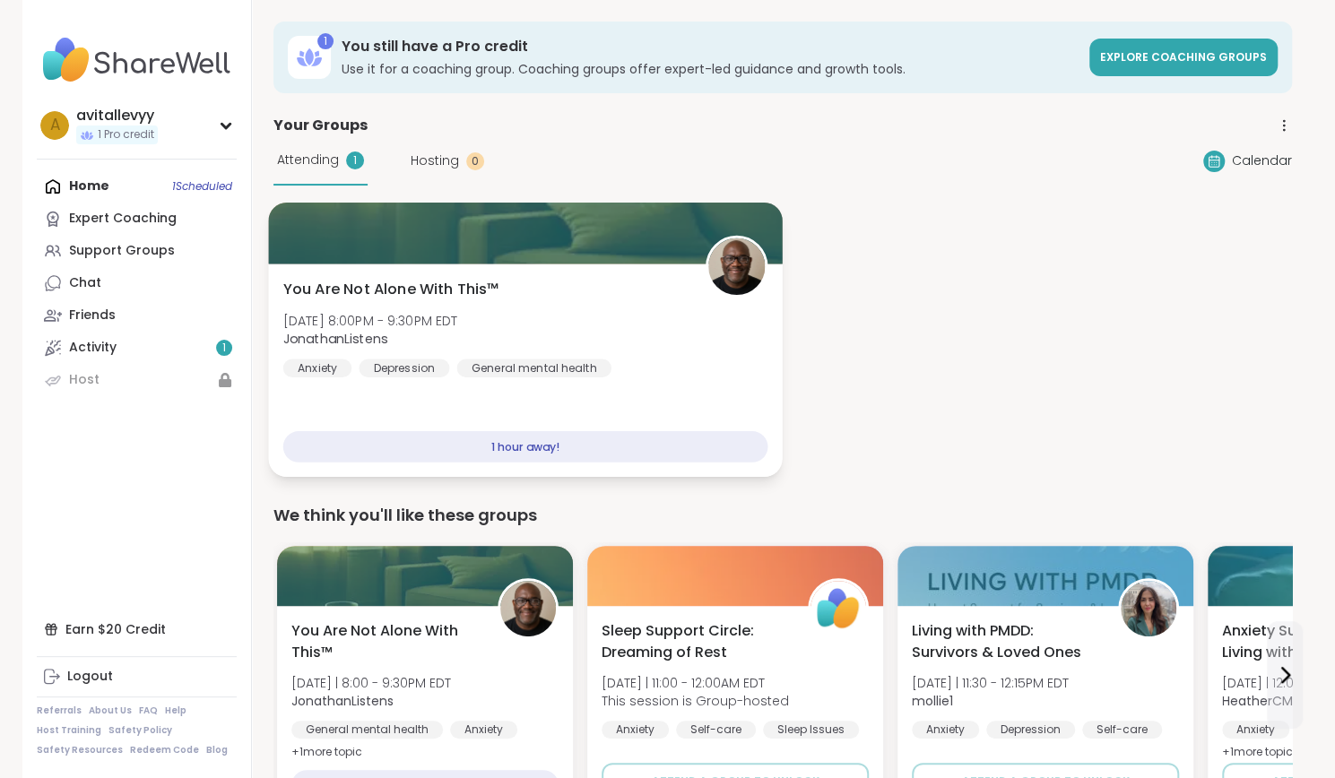
click at [559, 270] on div "You Are Not Alone With This™ [DATE] 8:00PM - 9:30PM EDT JonathanListens Anxiety…" at bounding box center [525, 370] width 514 height 213
